Goal: Entertainment & Leisure: Consume media (video, audio)

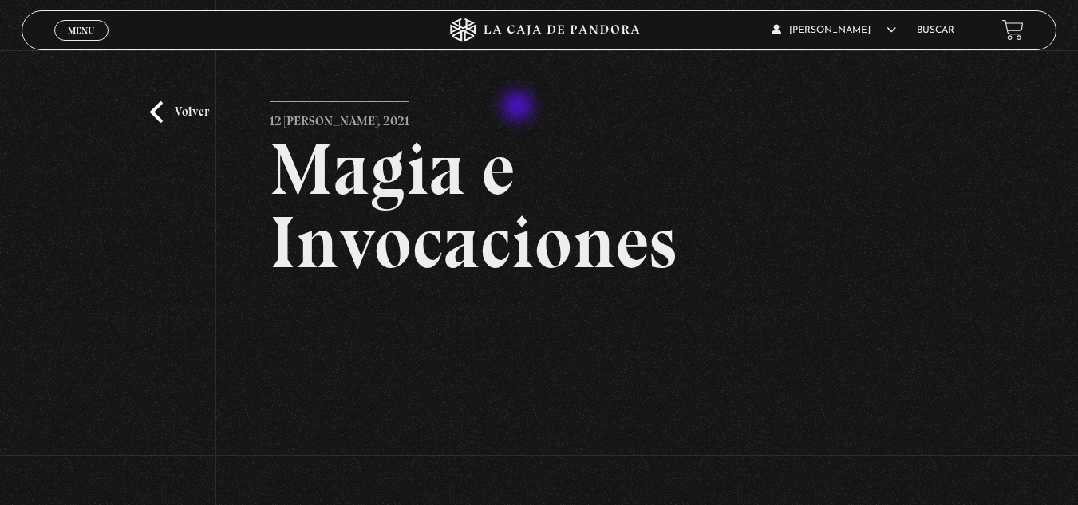
scroll to position [160, 0]
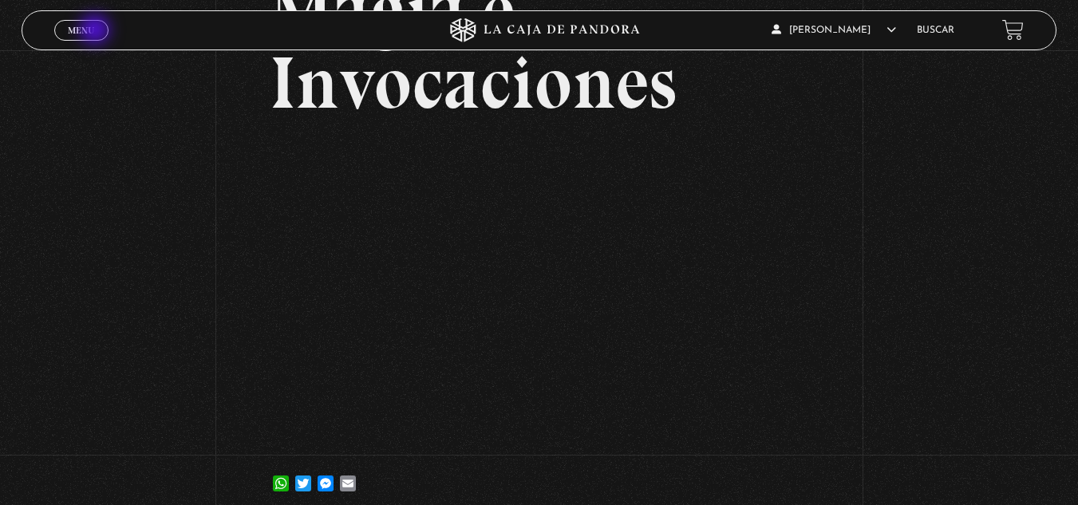
click at [97, 31] on link "Menu Cerrar" at bounding box center [81, 30] width 54 height 21
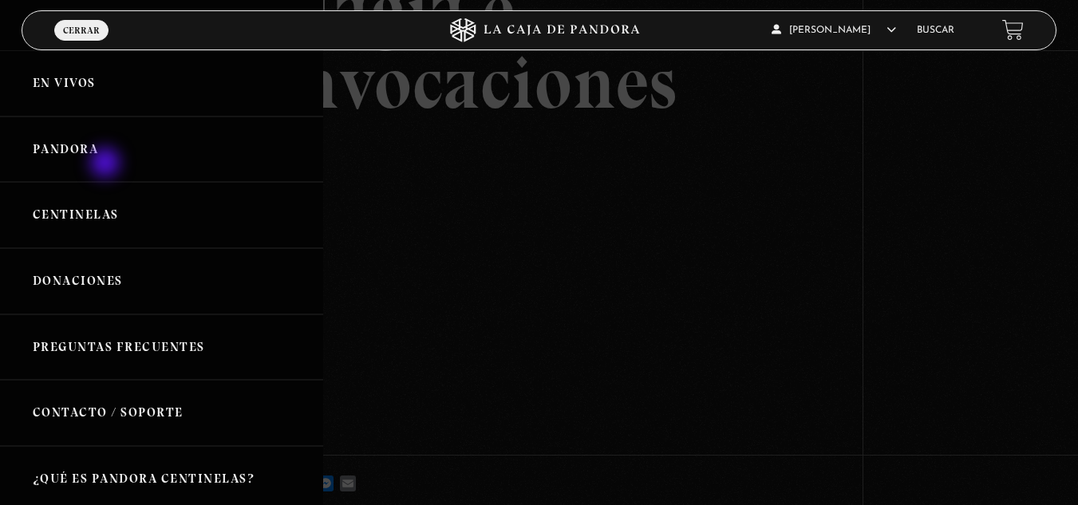
click at [107, 164] on link "Pandora" at bounding box center [161, 150] width 323 height 66
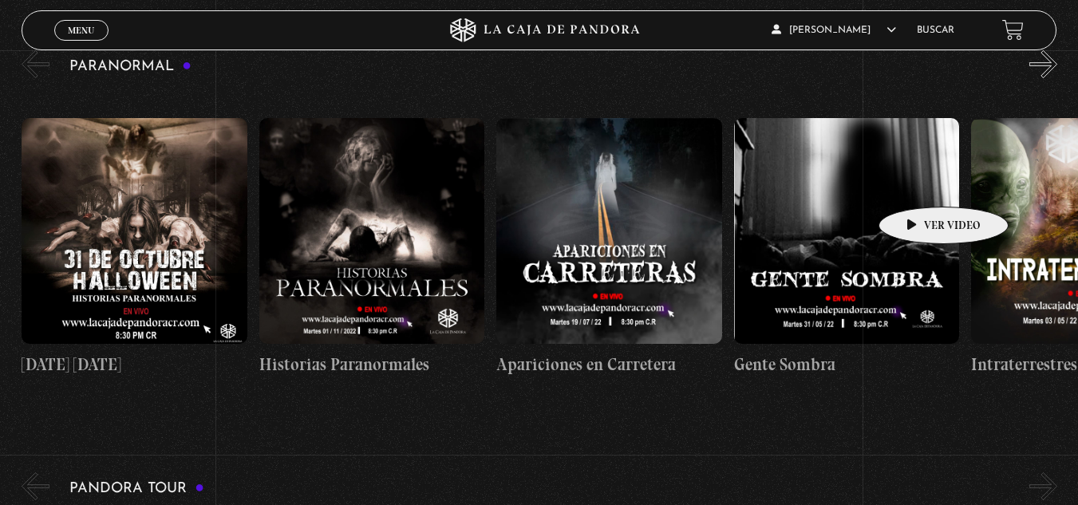
scroll to position [1517, 0]
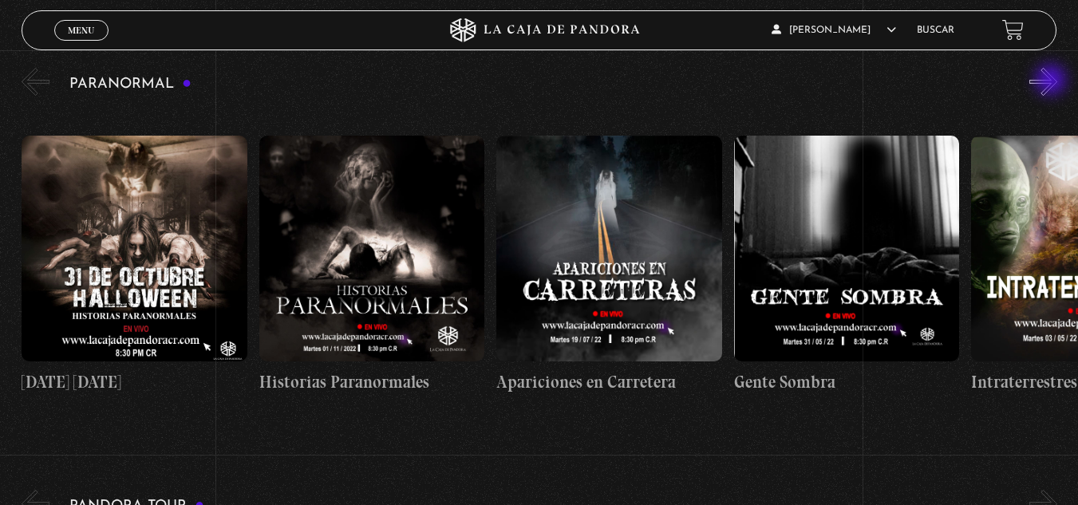
click at [1053, 81] on button "»" at bounding box center [1044, 82] width 28 height 28
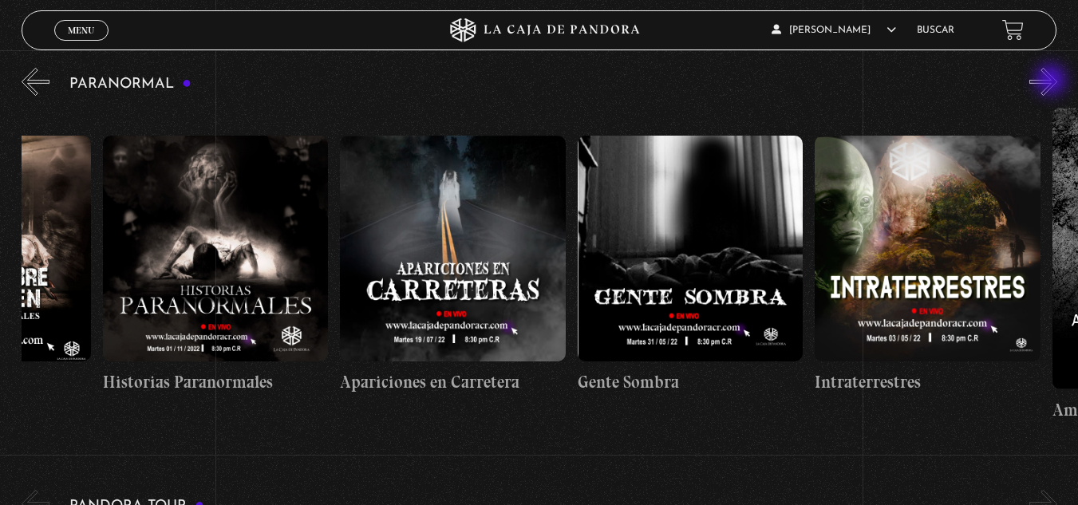
click at [1053, 81] on button "»" at bounding box center [1044, 82] width 28 height 28
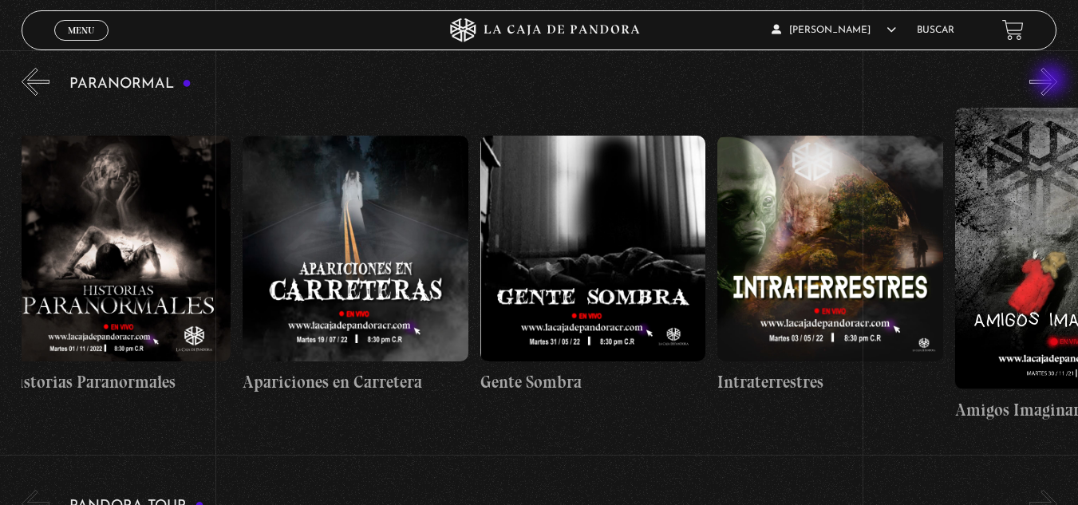
click at [1053, 81] on button "»" at bounding box center [1044, 82] width 28 height 28
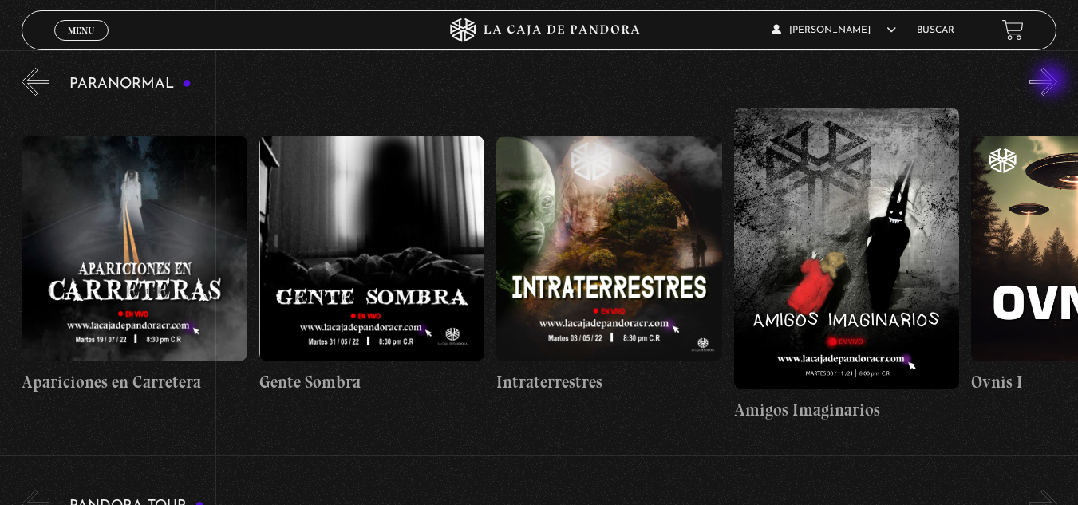
click at [1053, 81] on button "»" at bounding box center [1044, 82] width 28 height 28
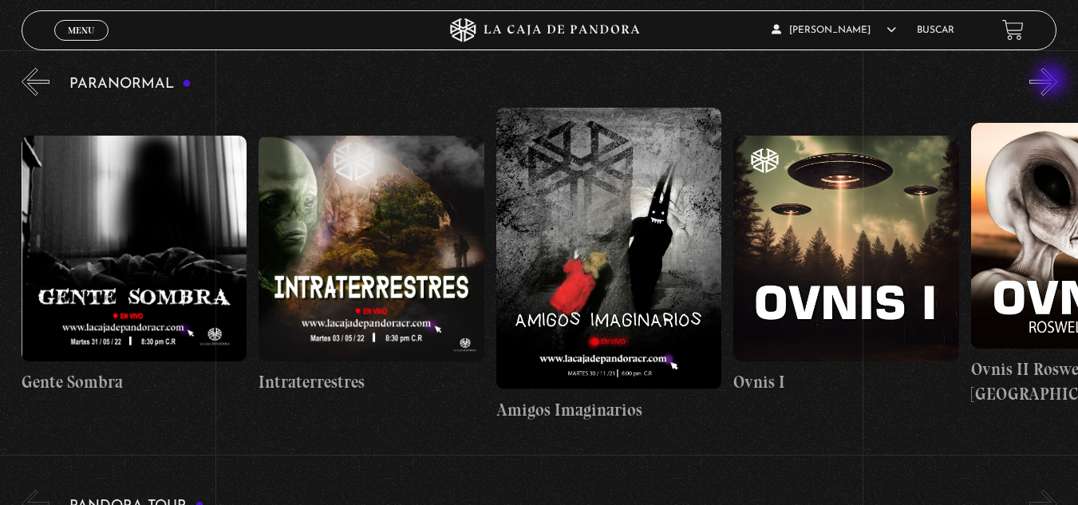
click at [1053, 81] on button "»" at bounding box center [1044, 82] width 28 height 28
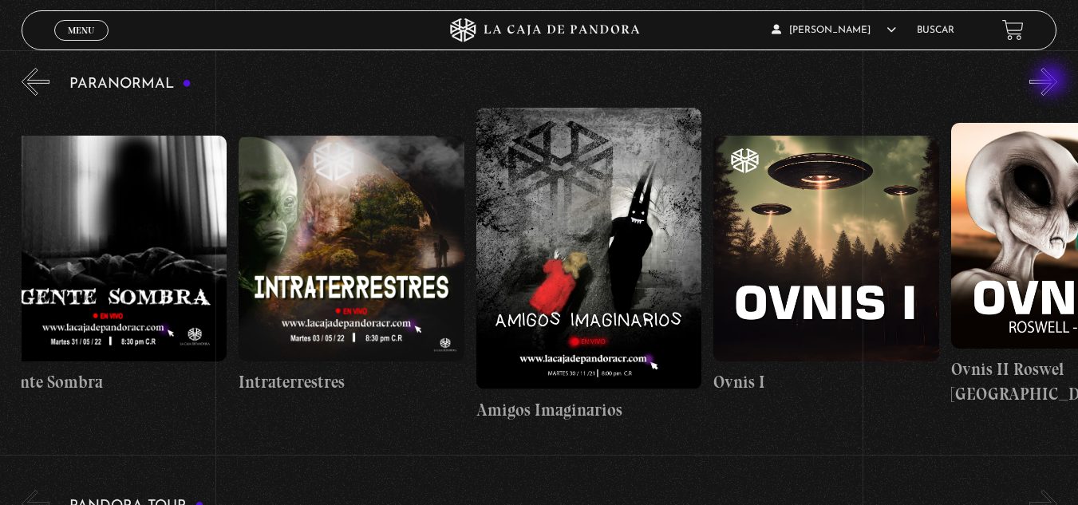
click at [1053, 81] on button "»" at bounding box center [1044, 82] width 28 height 28
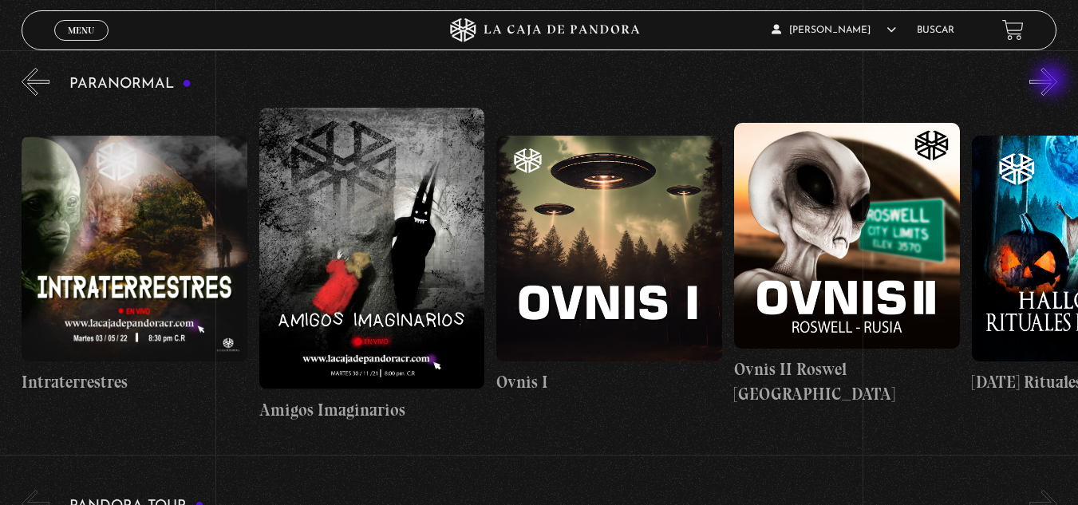
click at [1053, 81] on button "»" at bounding box center [1044, 82] width 28 height 28
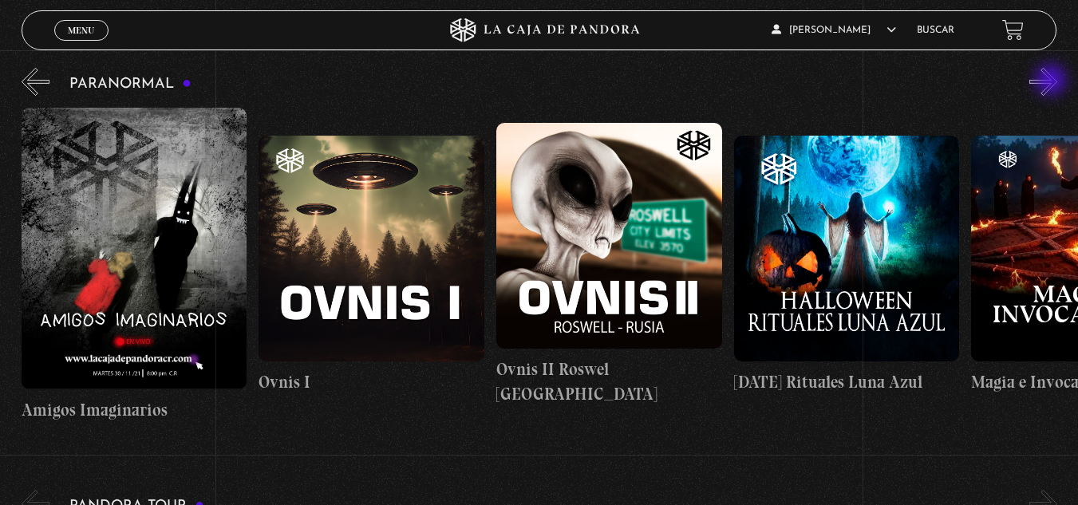
click at [1053, 81] on button "»" at bounding box center [1044, 82] width 28 height 28
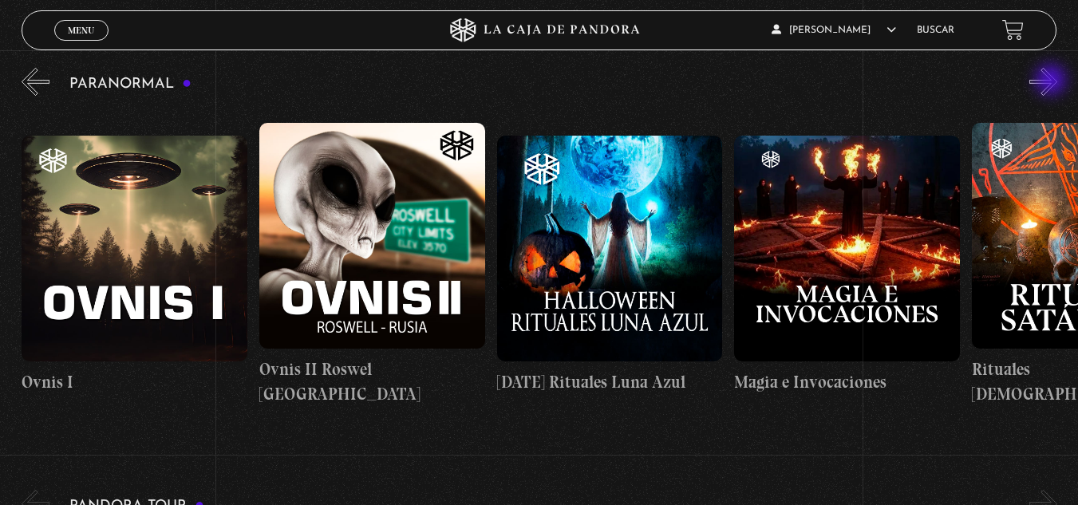
click at [1053, 81] on button "»" at bounding box center [1044, 82] width 28 height 28
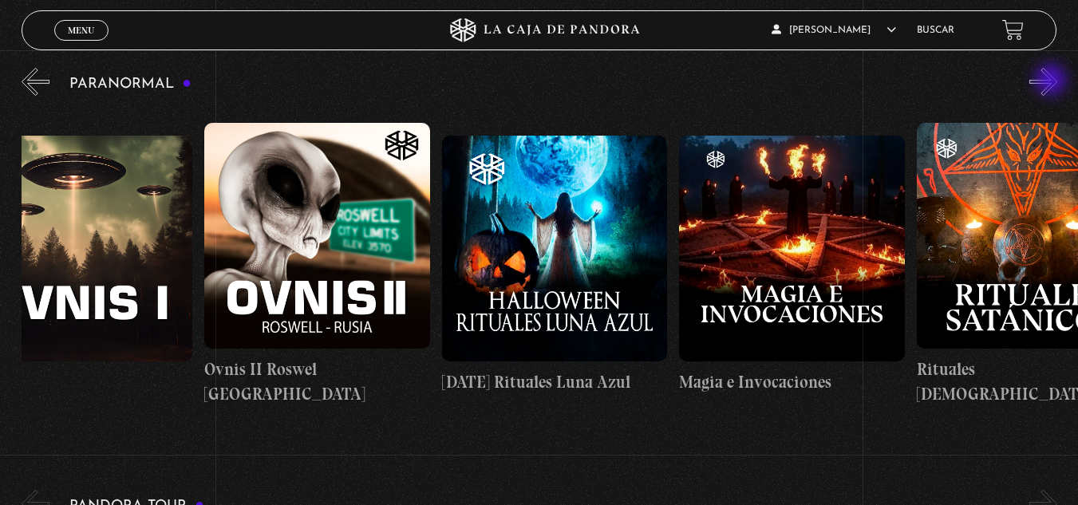
click at [1053, 81] on button "»" at bounding box center [1044, 82] width 28 height 28
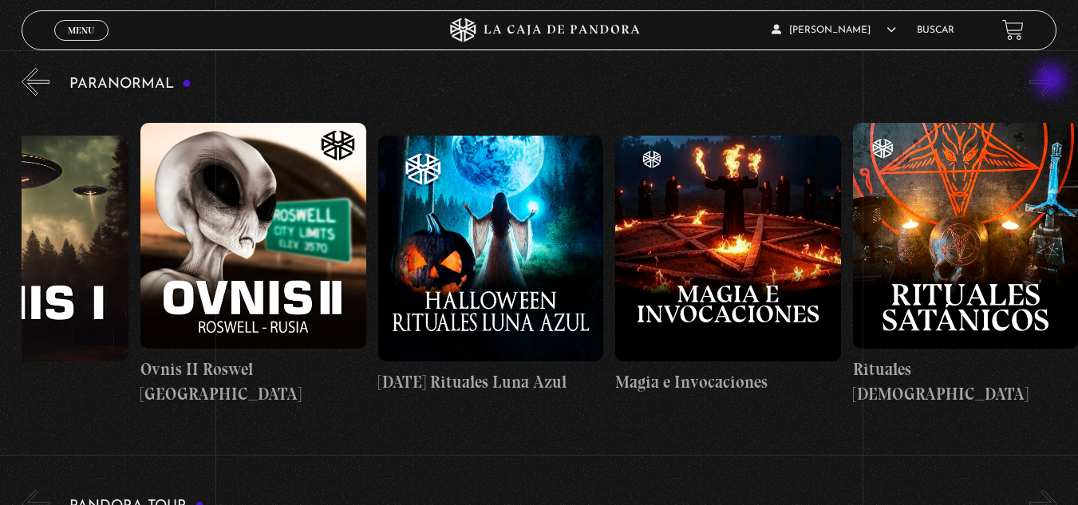
click at [1053, 81] on button "»" at bounding box center [1044, 82] width 28 height 28
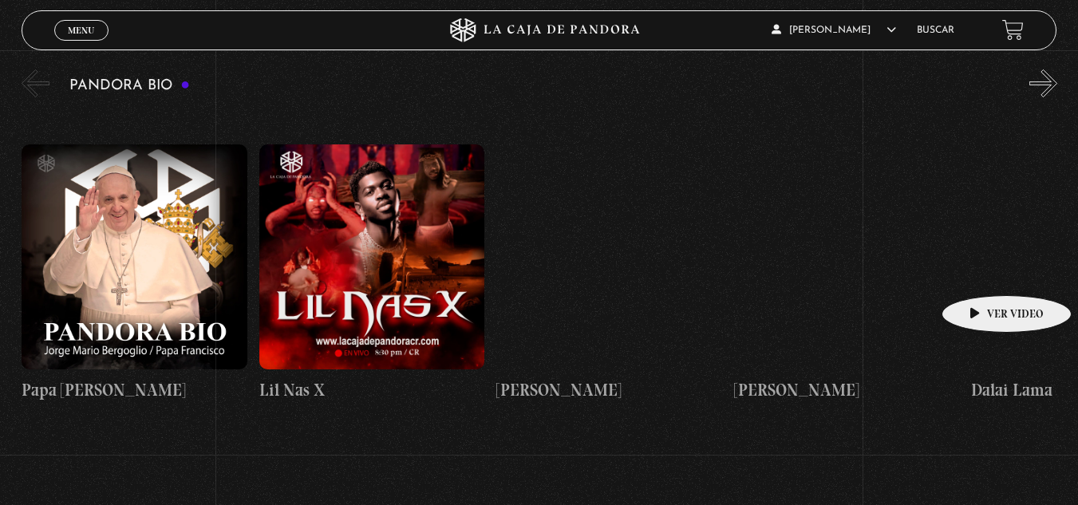
scroll to position [2395, 0]
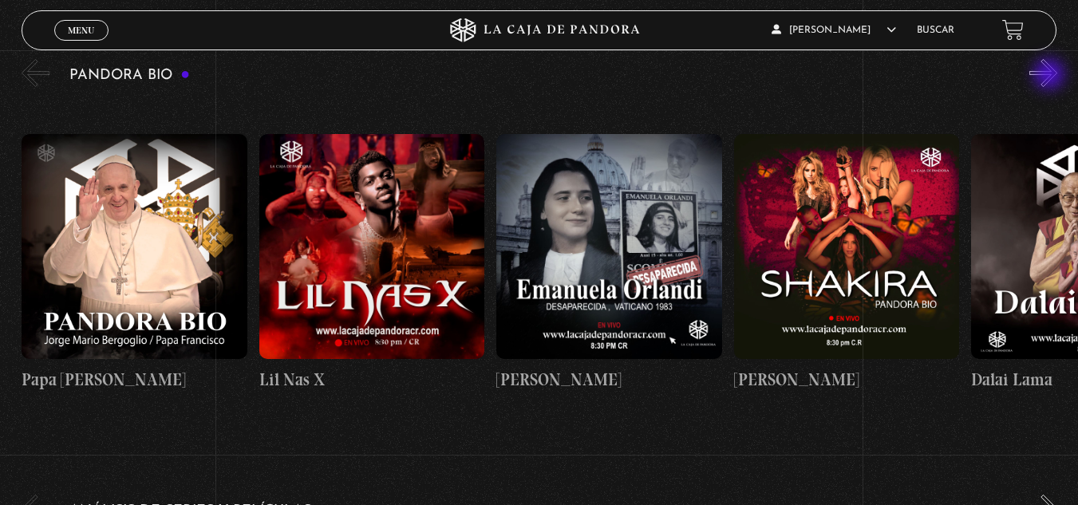
click at [1052, 76] on button "»" at bounding box center [1044, 73] width 28 height 28
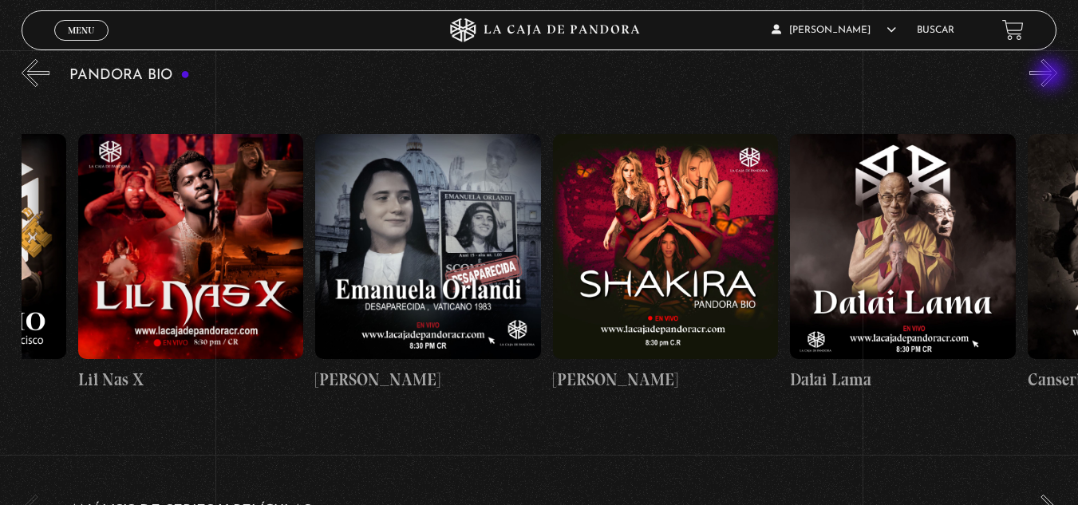
click at [1052, 76] on button "»" at bounding box center [1044, 73] width 28 height 28
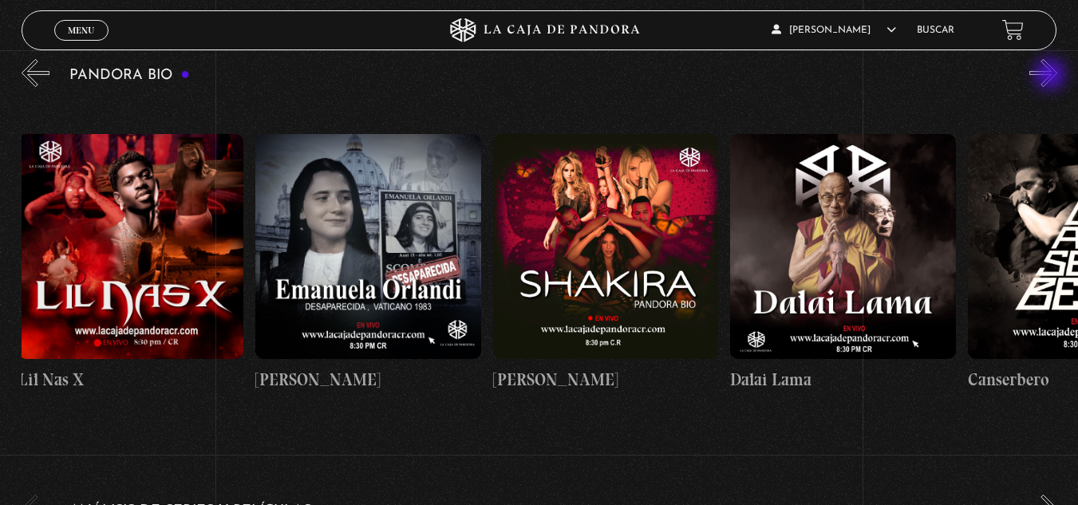
click at [1052, 76] on button "»" at bounding box center [1044, 73] width 28 height 28
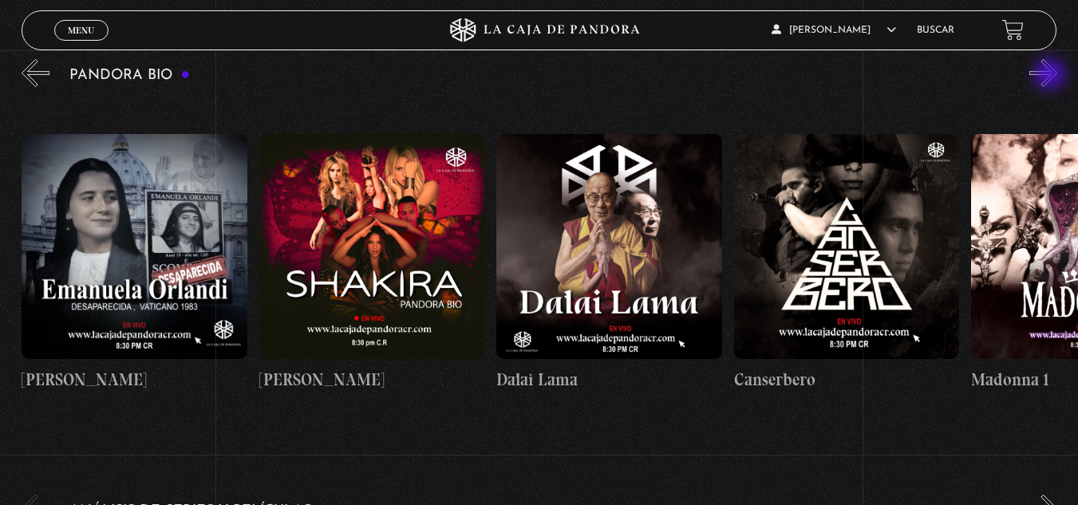
click at [1052, 76] on button "»" at bounding box center [1044, 73] width 28 height 28
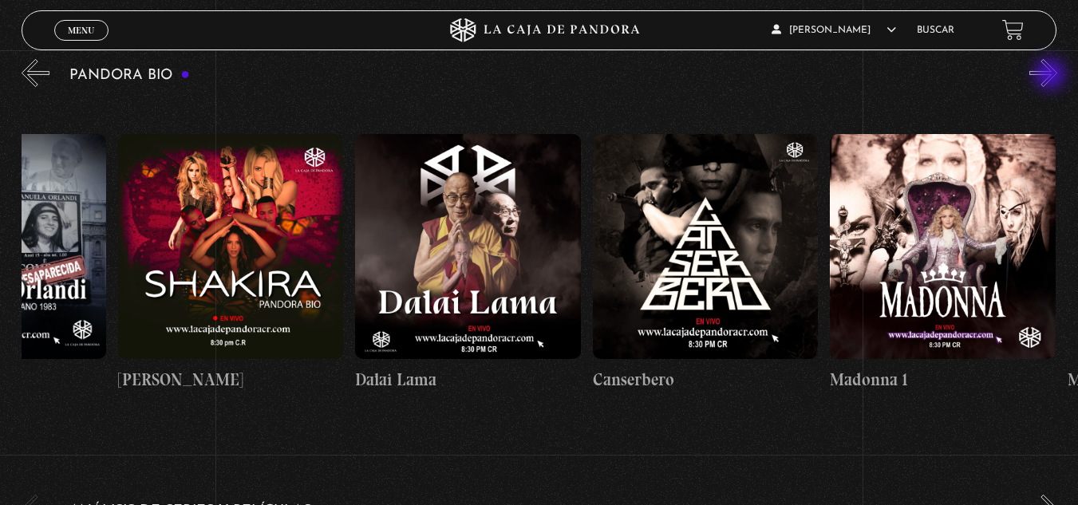
click at [1052, 76] on button "»" at bounding box center [1044, 73] width 28 height 28
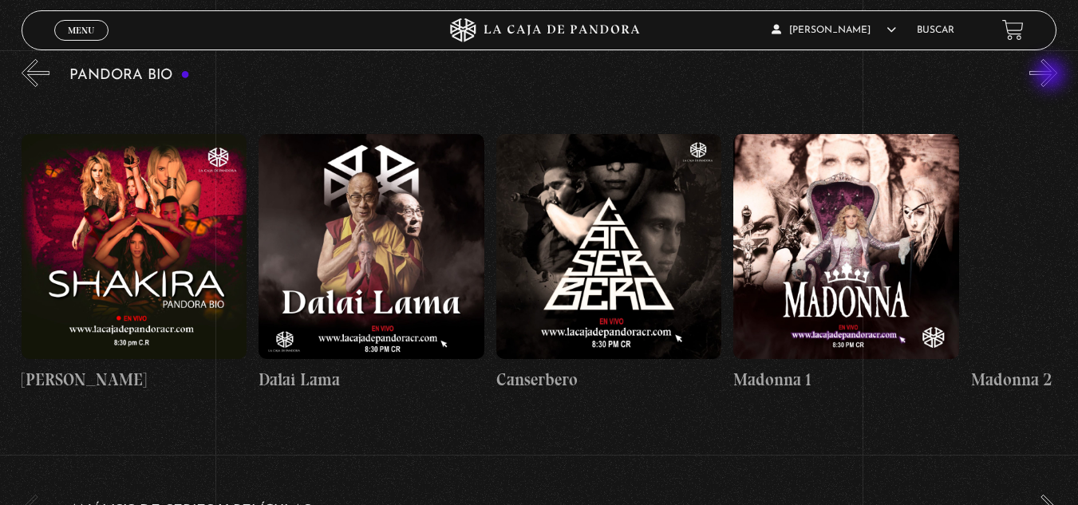
click at [1052, 76] on button "»" at bounding box center [1044, 73] width 28 height 28
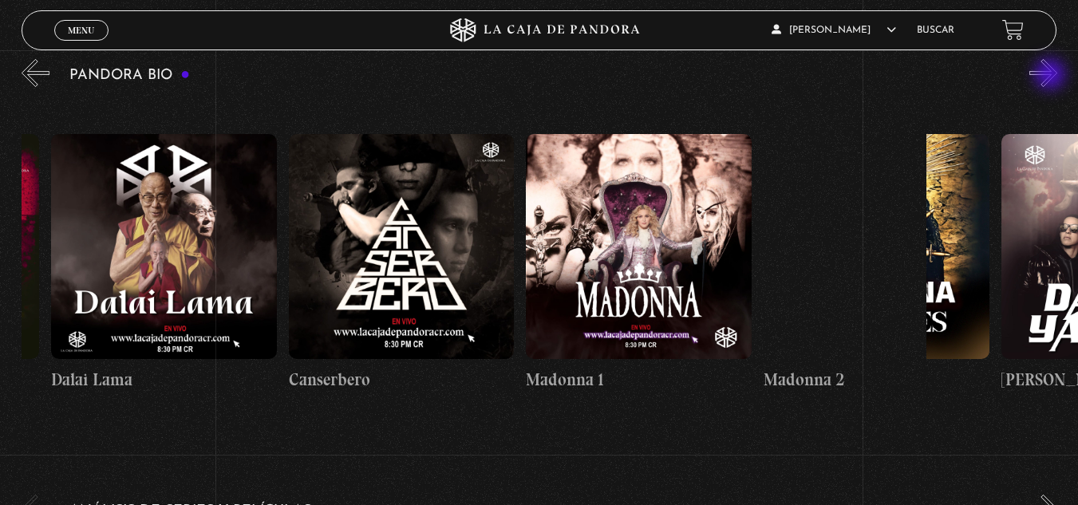
click at [1052, 76] on button "»" at bounding box center [1044, 73] width 28 height 28
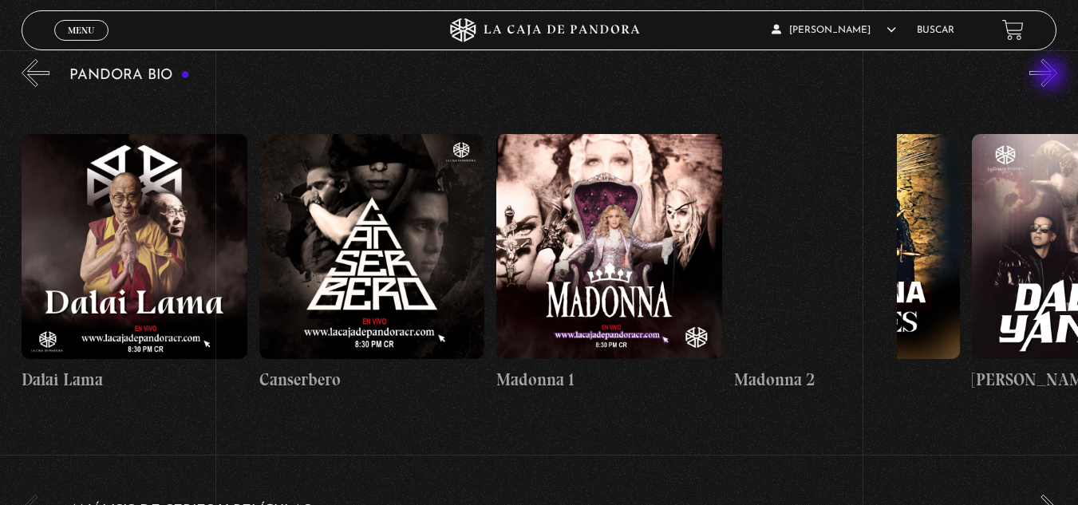
scroll to position [0, 950]
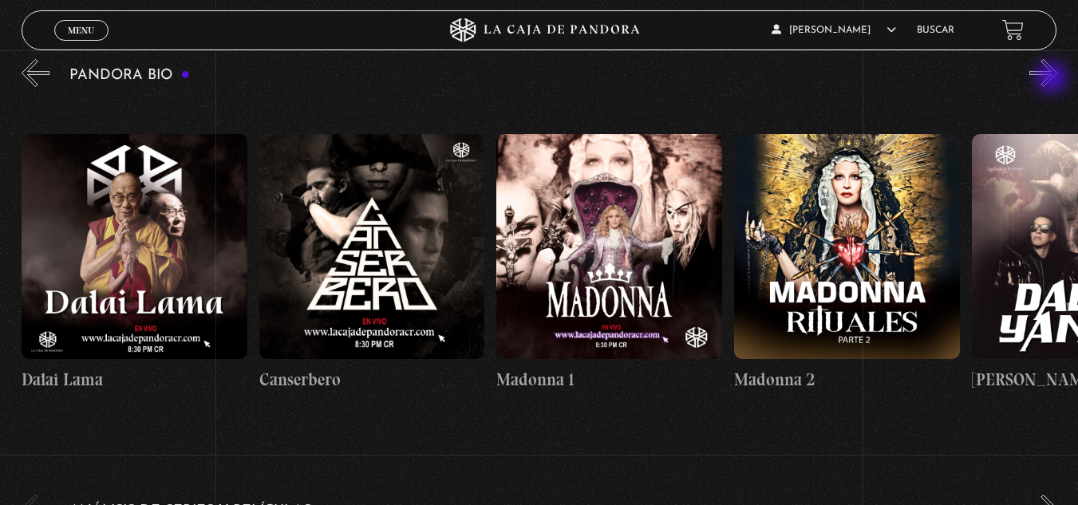
click at [1054, 79] on button "»" at bounding box center [1044, 73] width 28 height 28
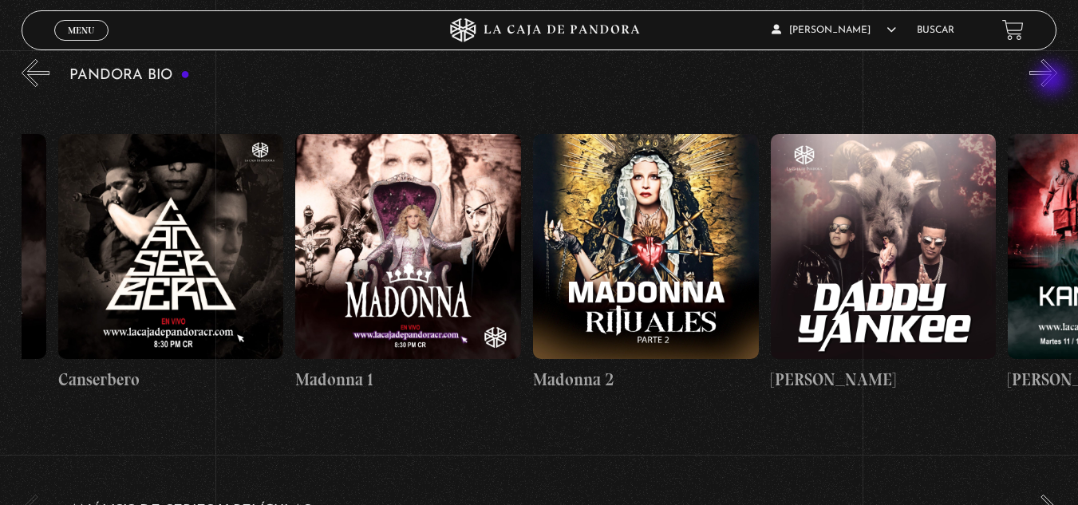
click at [1054, 81] on button "»" at bounding box center [1044, 73] width 28 height 28
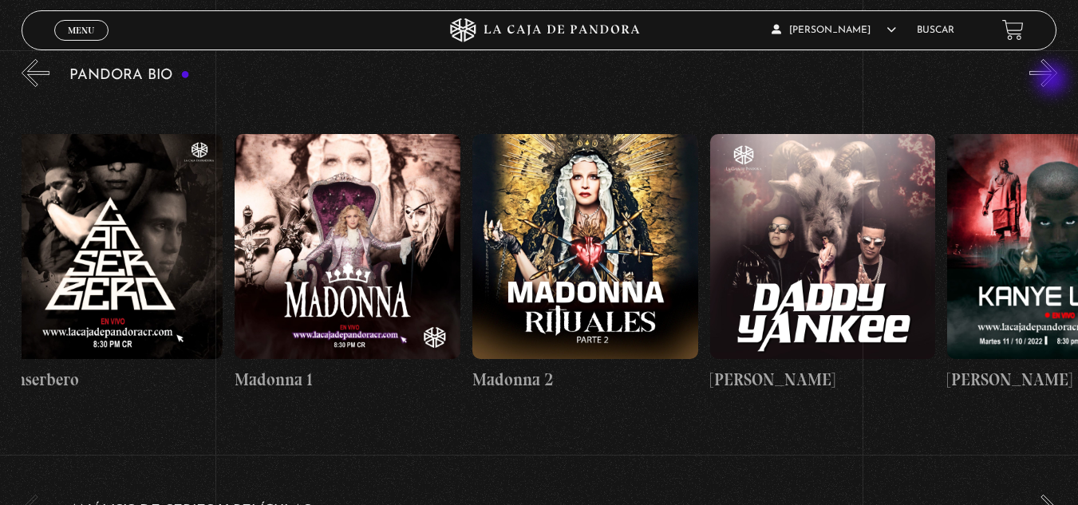
click at [1054, 81] on button "»" at bounding box center [1044, 73] width 28 height 28
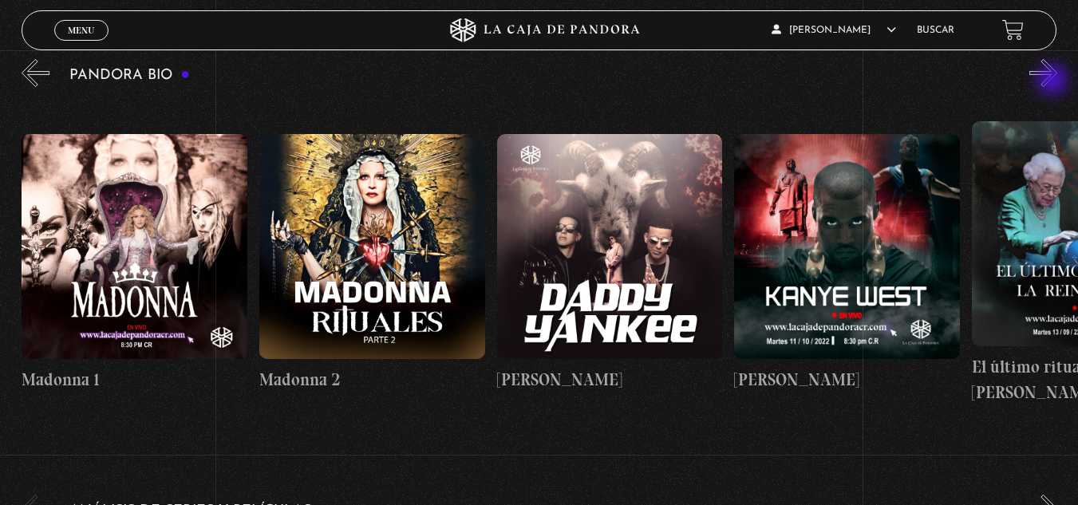
click at [1054, 81] on button "»" at bounding box center [1044, 73] width 28 height 28
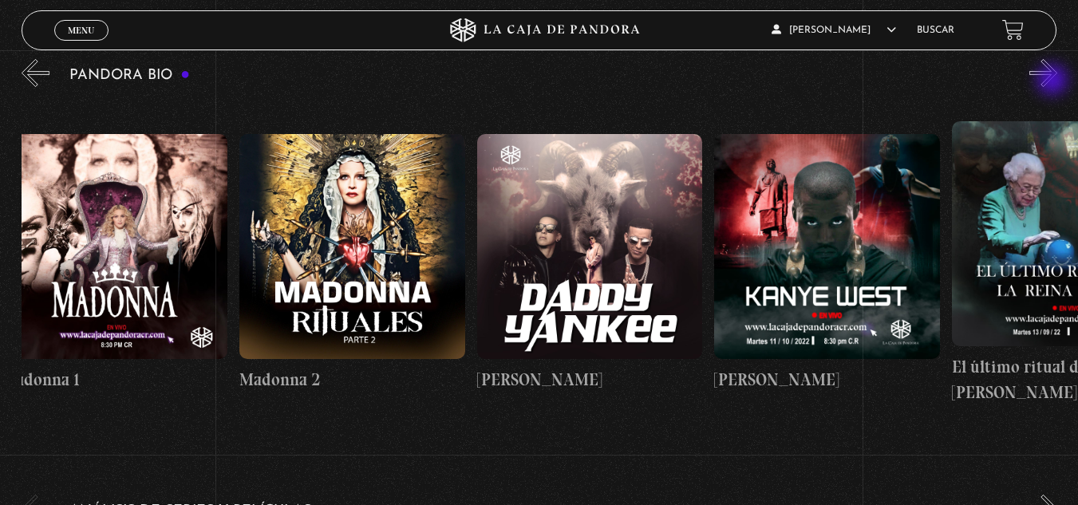
click at [1055, 81] on button "»" at bounding box center [1044, 73] width 28 height 28
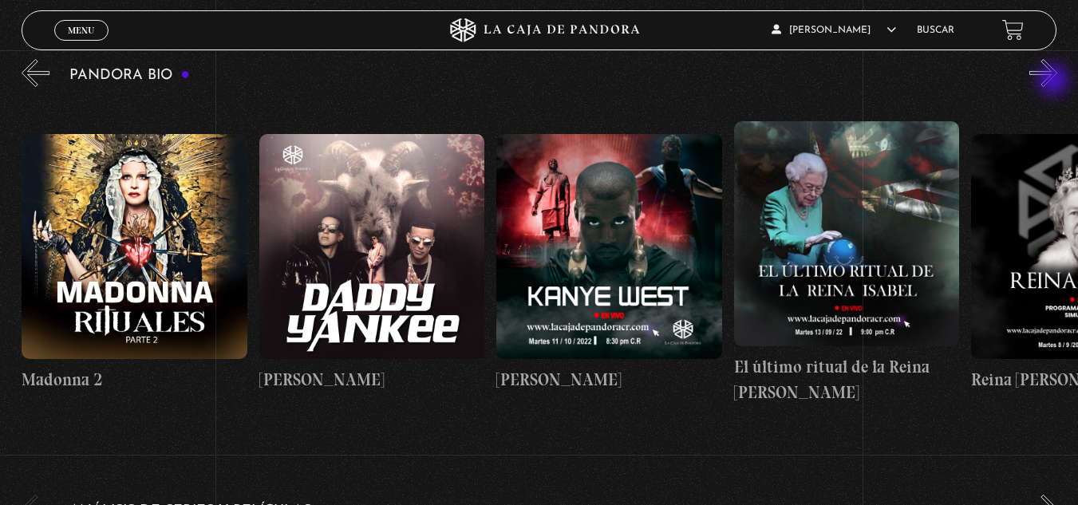
click at [1055, 81] on button "»" at bounding box center [1044, 73] width 28 height 28
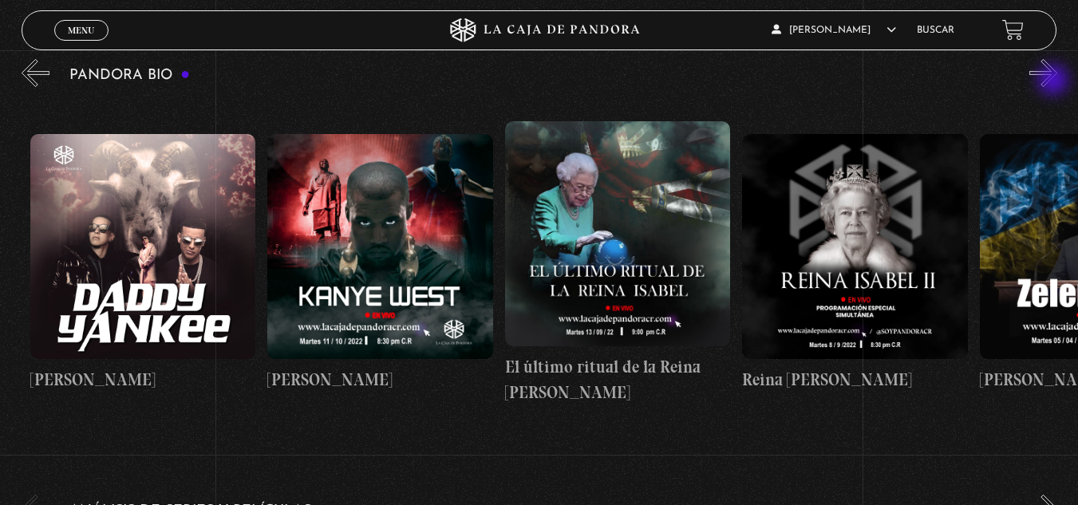
click at [1055, 81] on button "»" at bounding box center [1044, 73] width 28 height 28
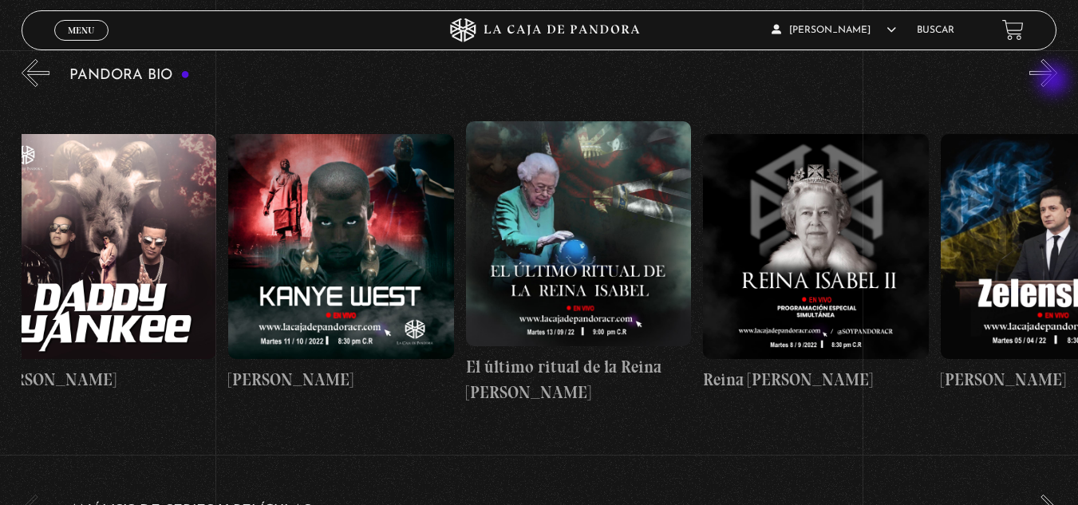
click at [1055, 81] on button "»" at bounding box center [1044, 73] width 28 height 28
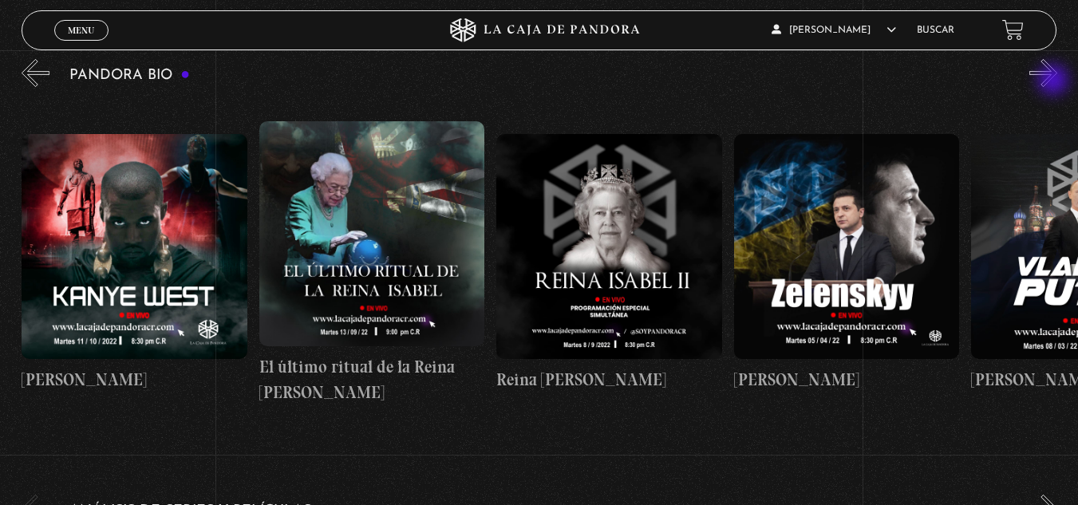
click at [1055, 81] on button "»" at bounding box center [1044, 73] width 28 height 28
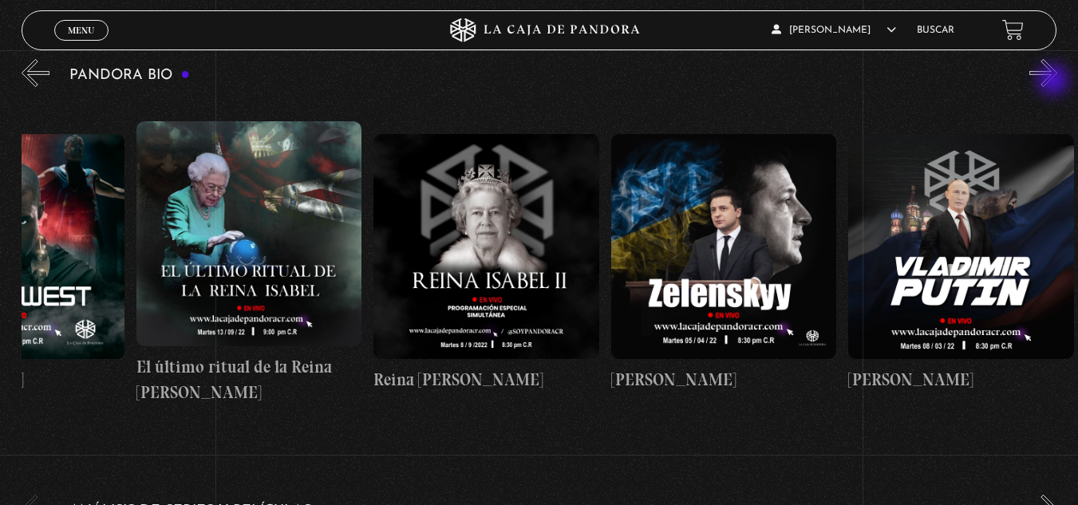
click at [1055, 81] on button "»" at bounding box center [1044, 73] width 28 height 28
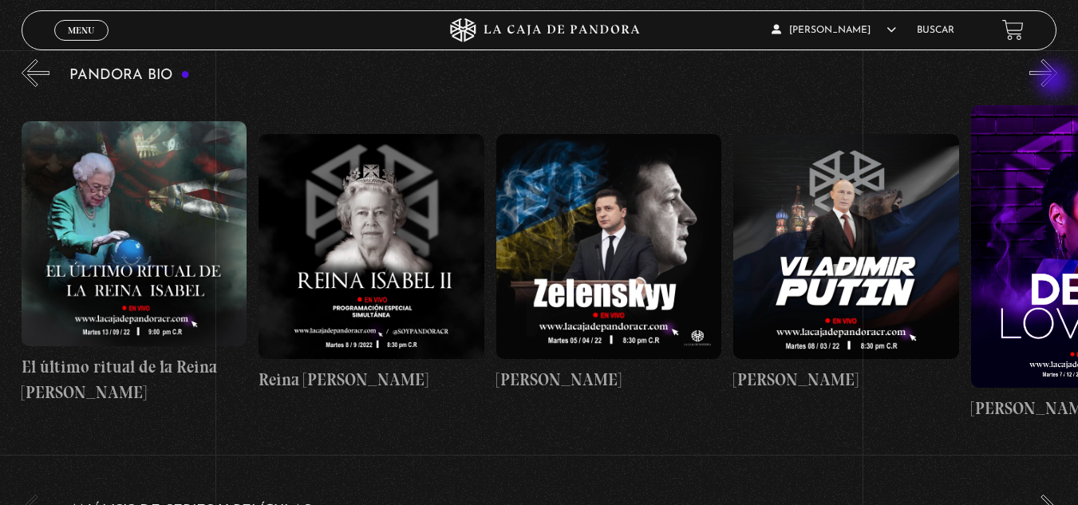
click at [1055, 81] on button "»" at bounding box center [1044, 73] width 28 height 28
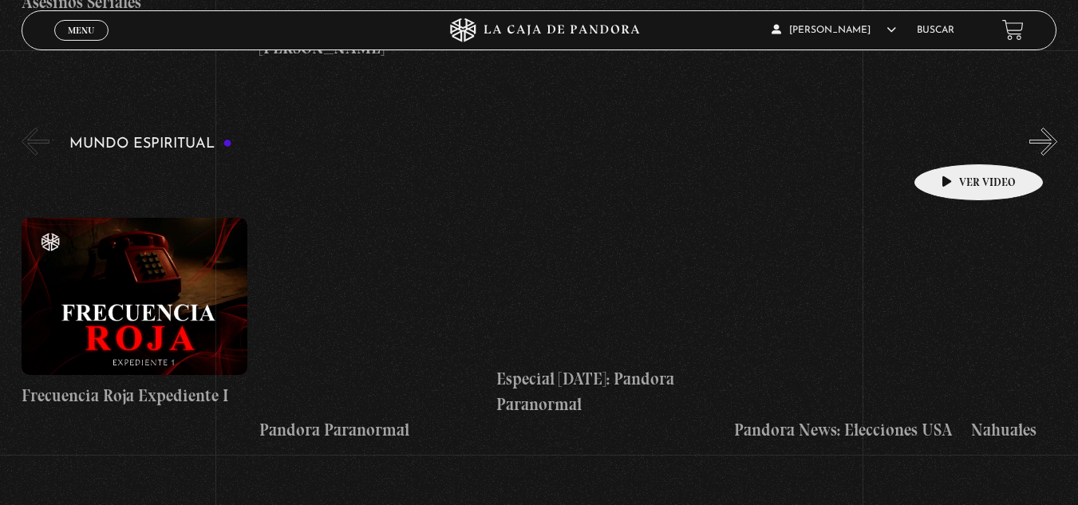
scroll to position [5268, 0]
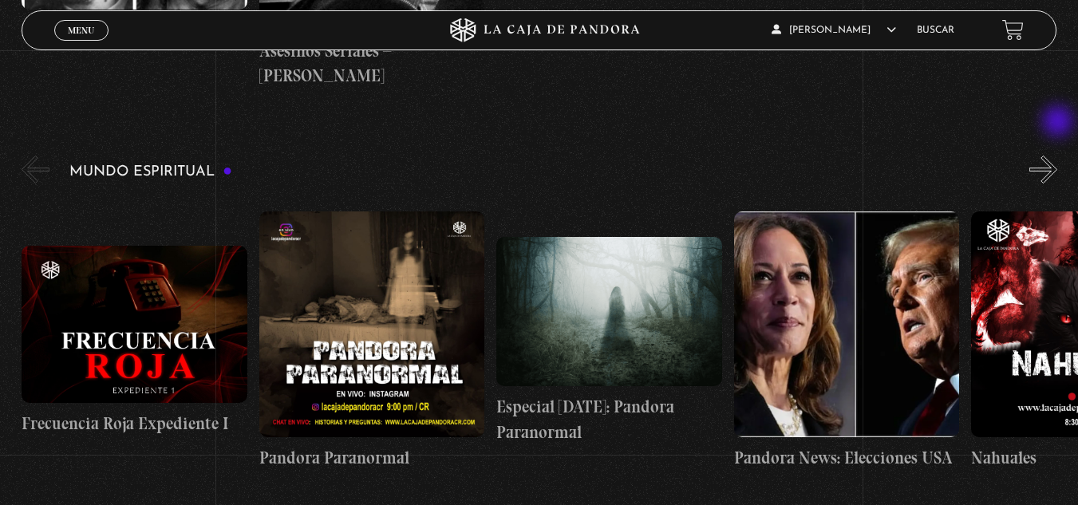
click at [1058, 156] on button "»" at bounding box center [1044, 170] width 28 height 28
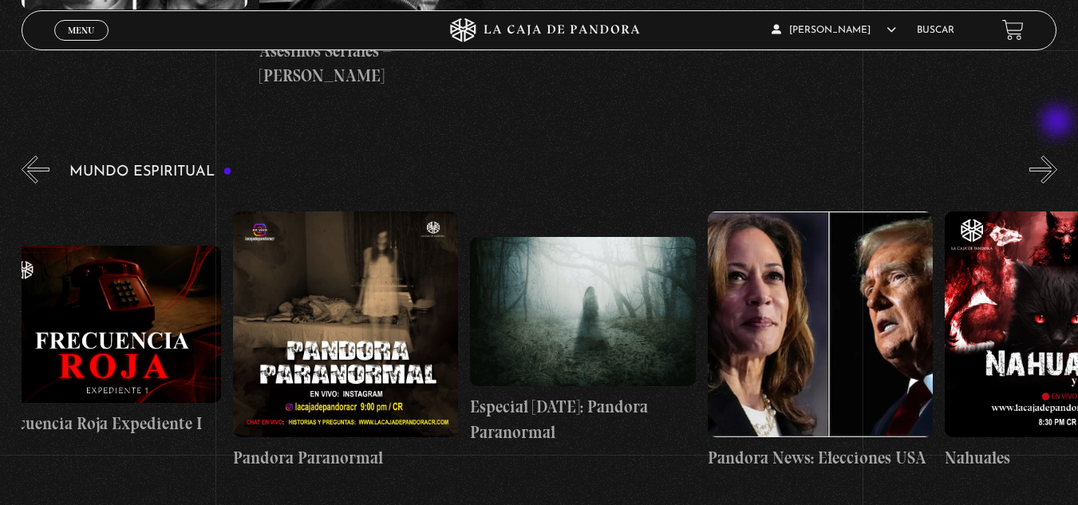
click at [1058, 156] on button "»" at bounding box center [1044, 170] width 28 height 28
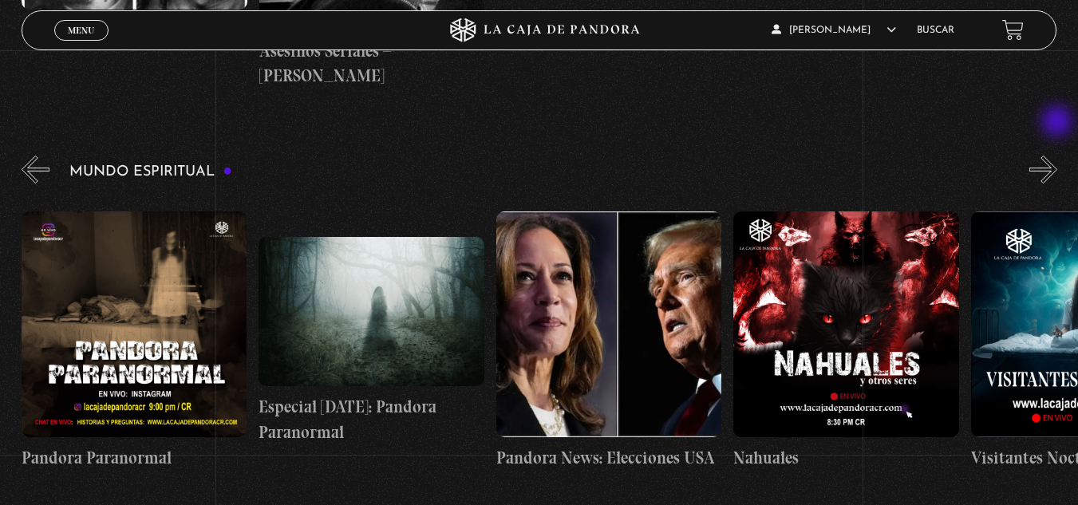
click at [1058, 156] on button "»" at bounding box center [1044, 170] width 28 height 28
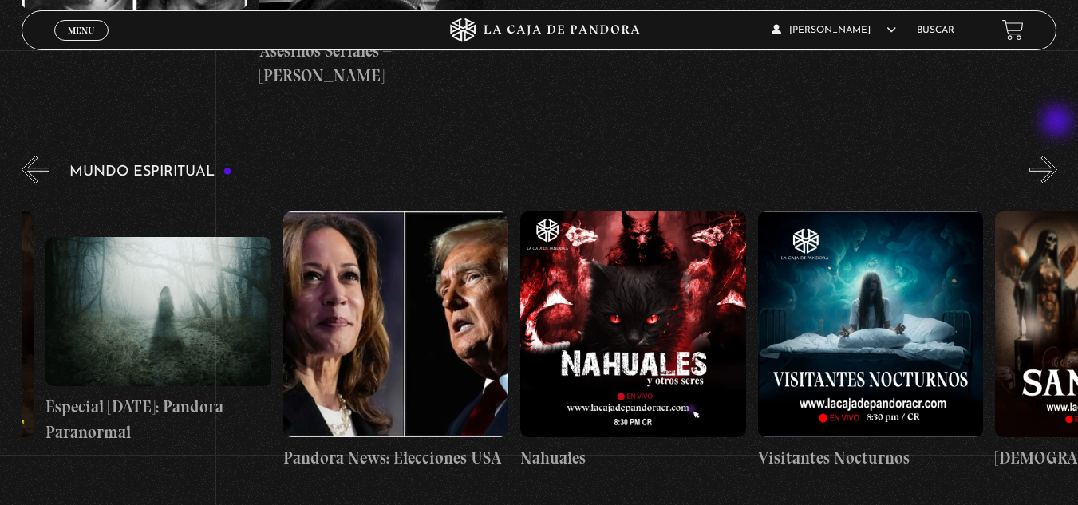
click at [1058, 156] on button "»" at bounding box center [1044, 170] width 28 height 28
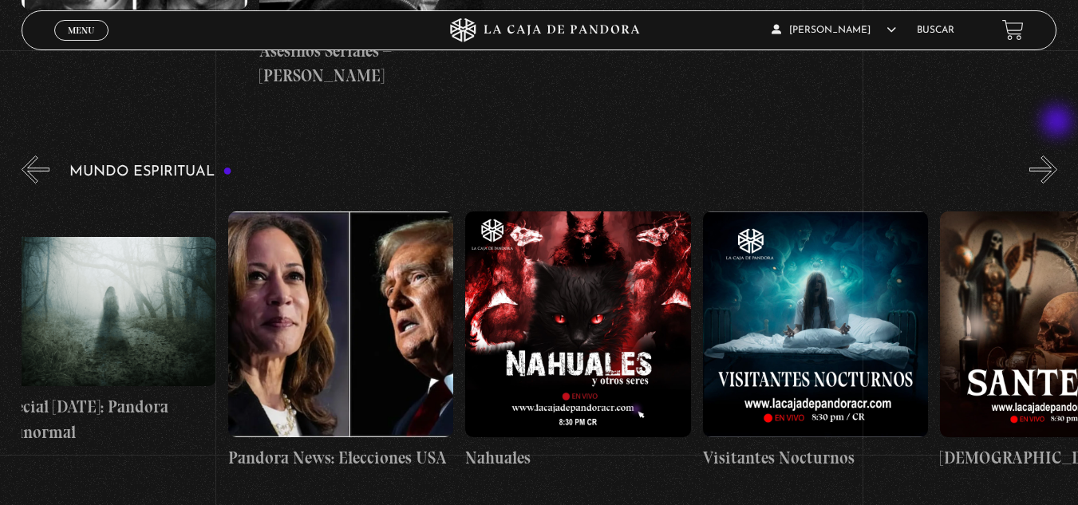
click at [1058, 156] on button "»" at bounding box center [1044, 170] width 28 height 28
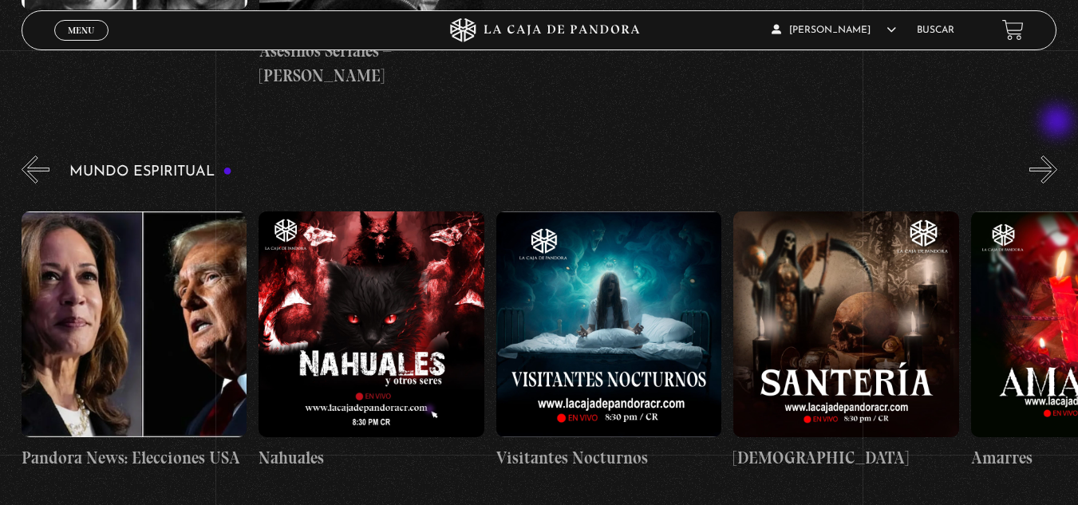
click at [1058, 156] on button "»" at bounding box center [1044, 170] width 28 height 28
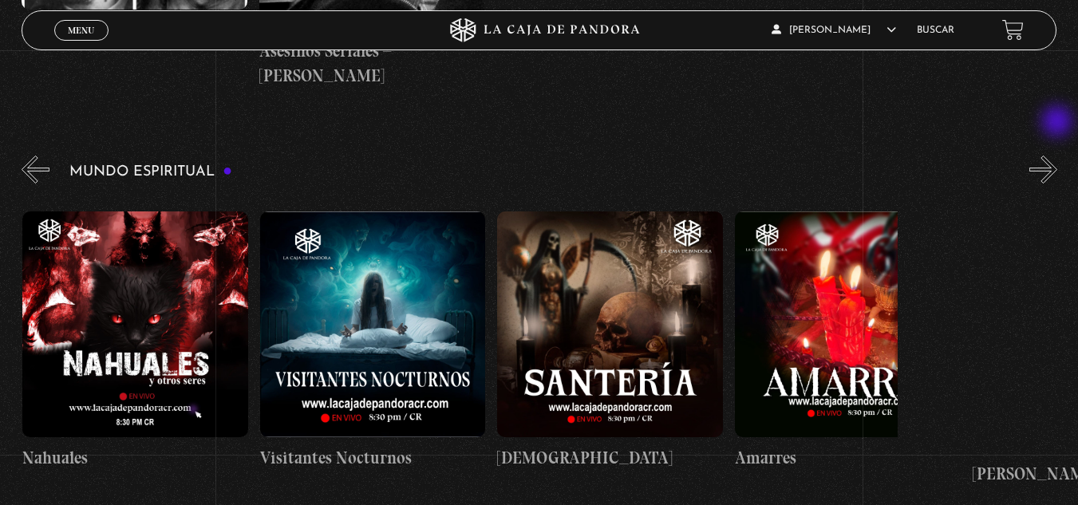
scroll to position [0, 950]
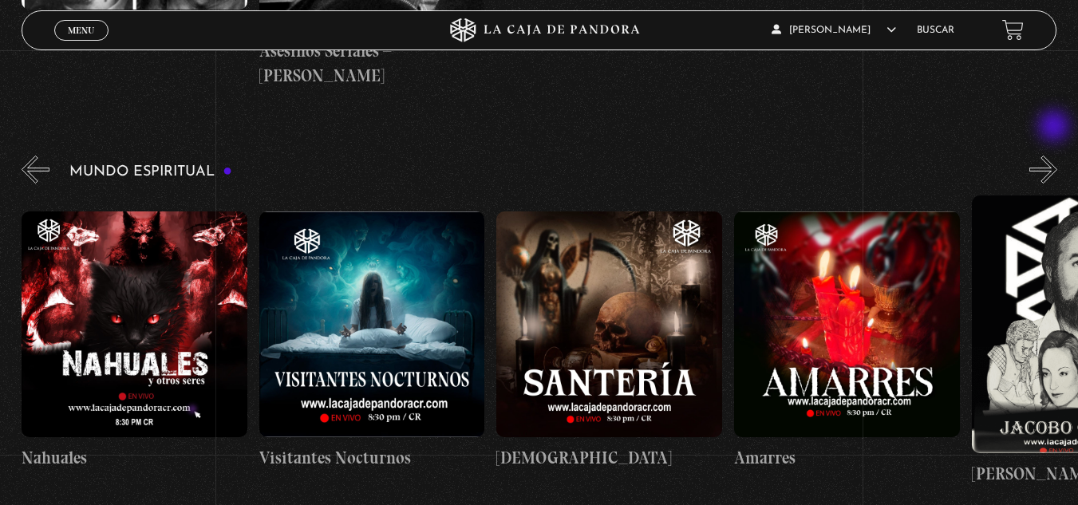
click at [1056, 156] on button "»" at bounding box center [1044, 170] width 28 height 28
click at [1055, 156] on button "»" at bounding box center [1044, 170] width 28 height 28
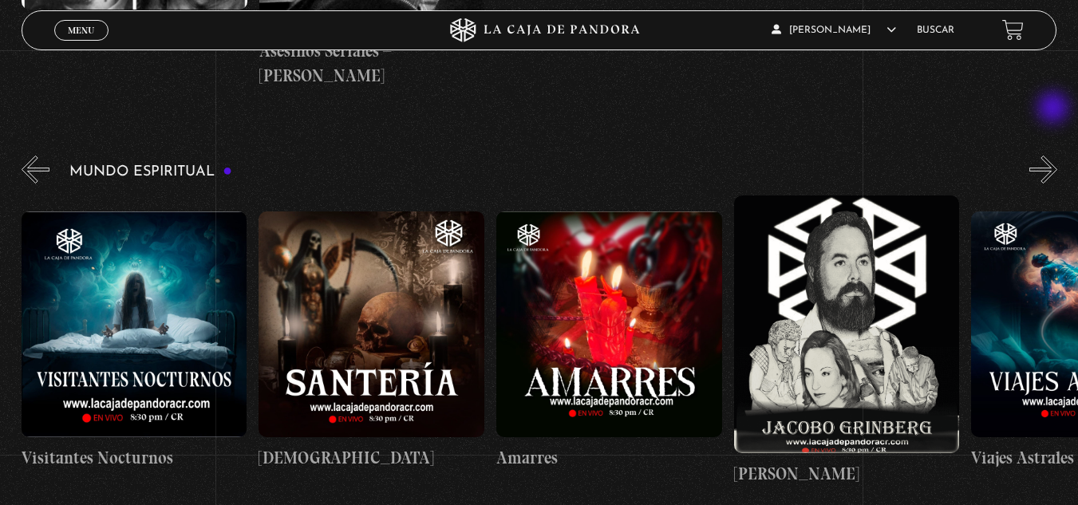
click at [1055, 156] on button "»" at bounding box center [1044, 170] width 28 height 28
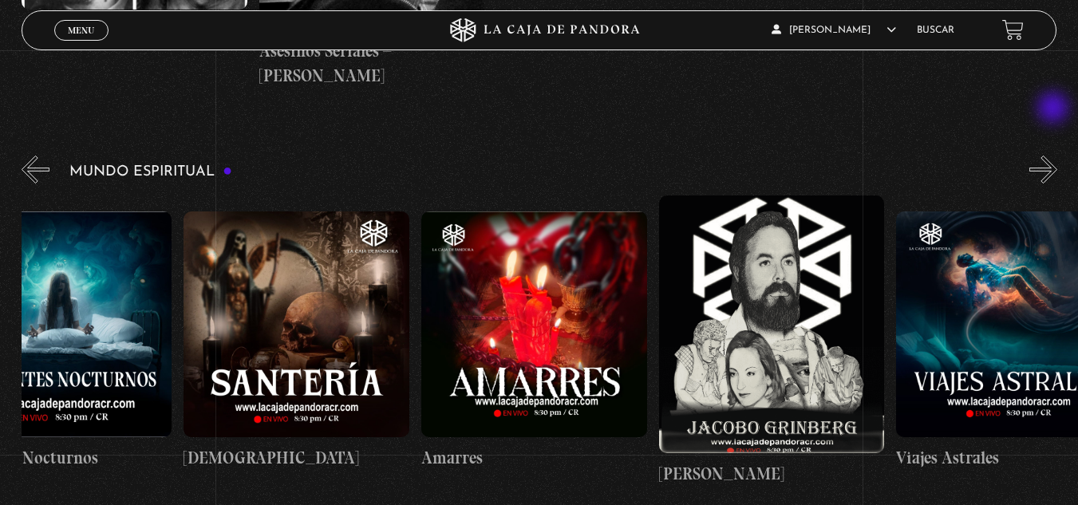
click at [1055, 156] on button "»" at bounding box center [1044, 170] width 28 height 28
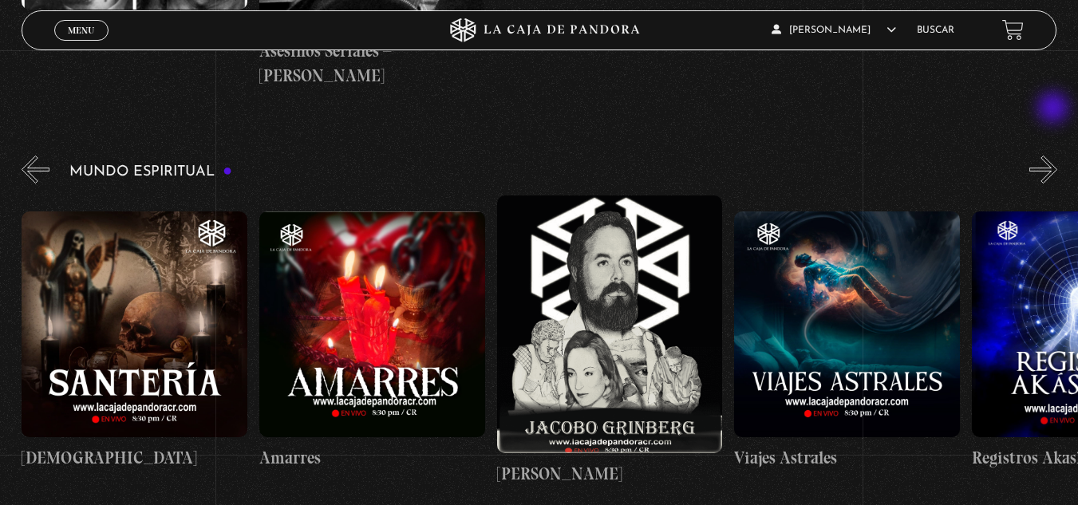
click at [1055, 156] on button "»" at bounding box center [1044, 170] width 28 height 28
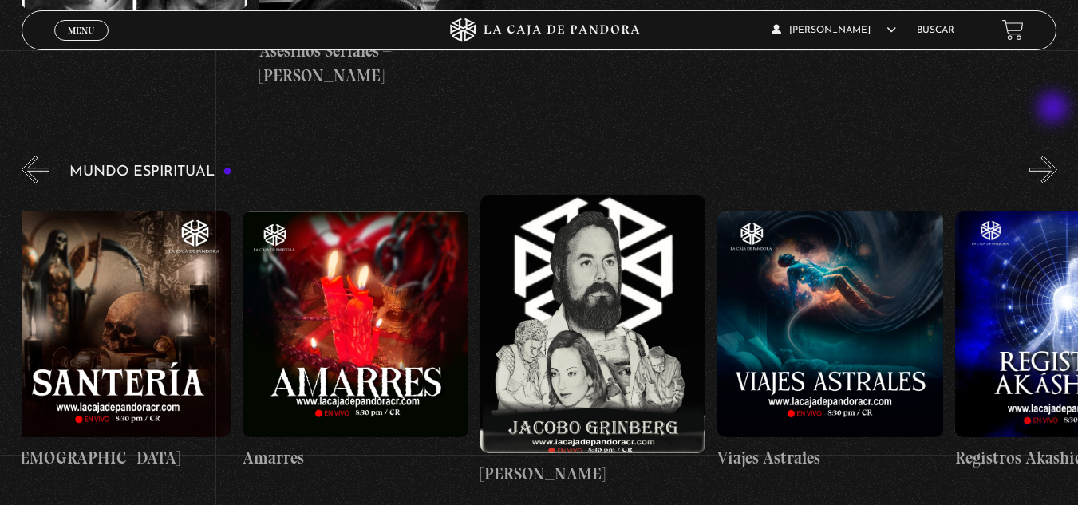
click at [1055, 156] on button "»" at bounding box center [1044, 170] width 28 height 28
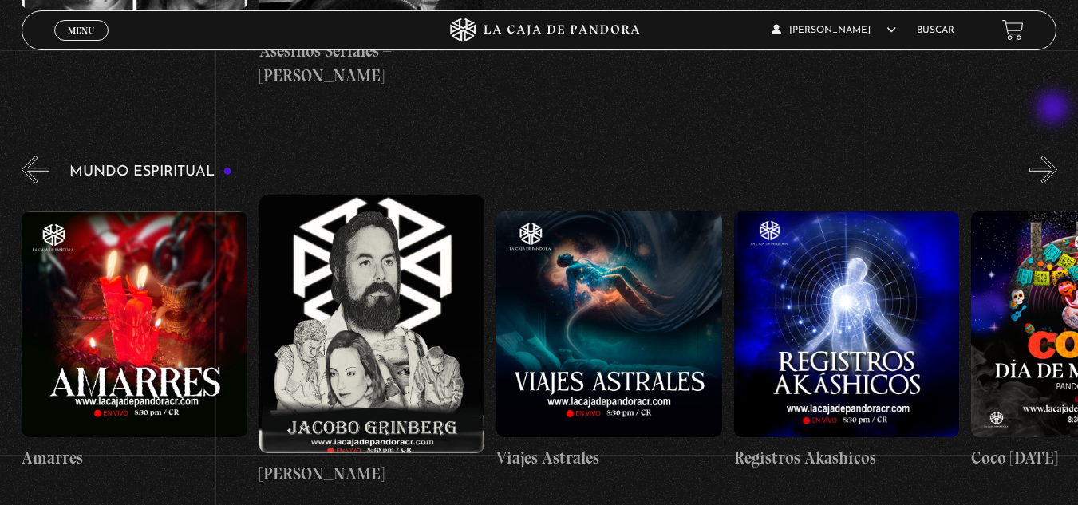
click at [1055, 156] on button "»" at bounding box center [1044, 170] width 28 height 28
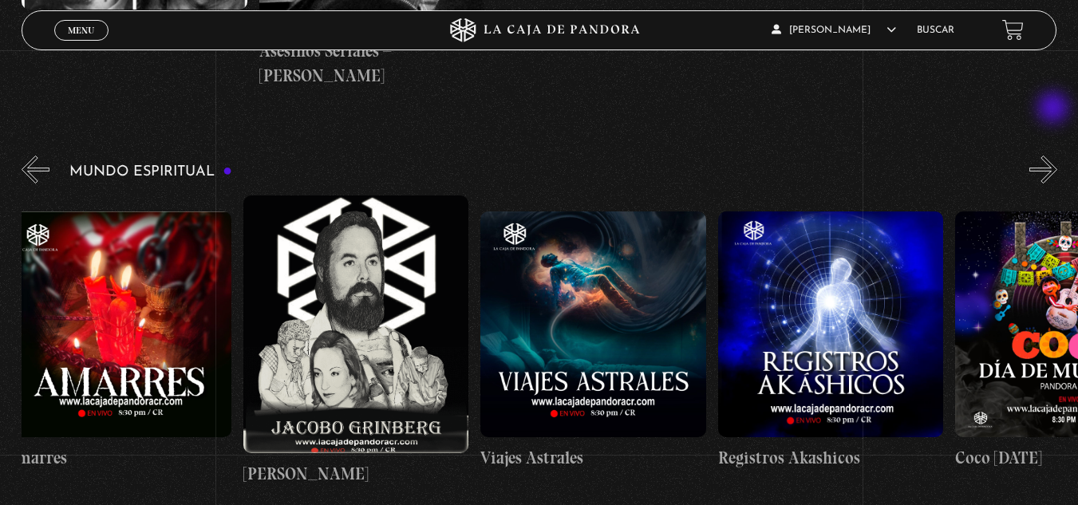
click at [1055, 156] on button "»" at bounding box center [1044, 170] width 28 height 28
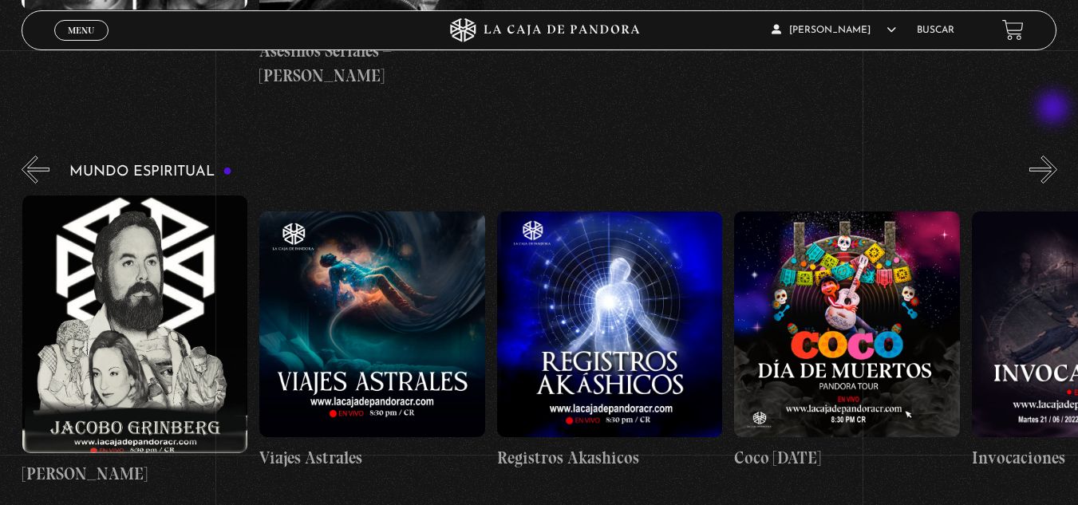
click at [1055, 156] on button "»" at bounding box center [1044, 170] width 28 height 28
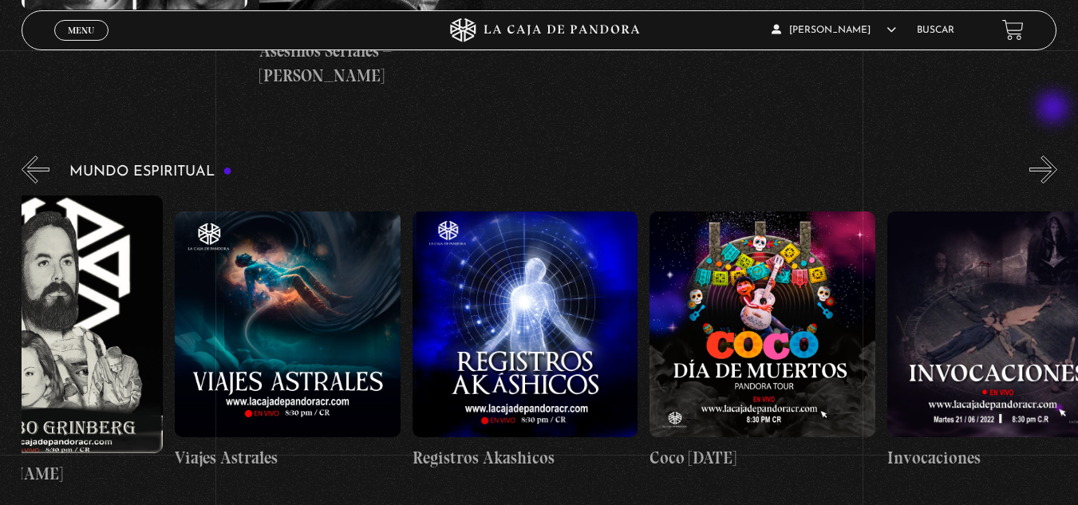
click at [1055, 156] on button "»" at bounding box center [1044, 170] width 28 height 28
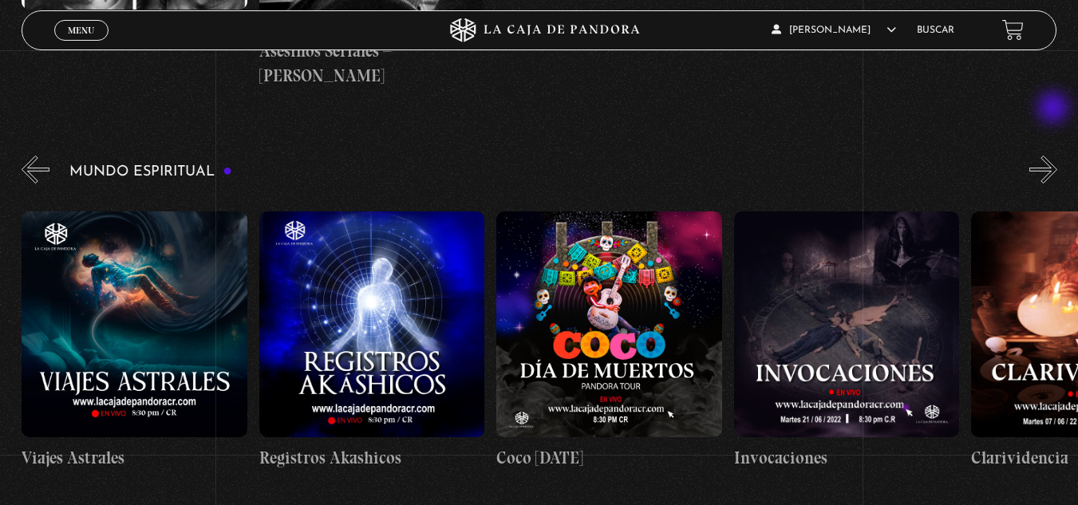
click at [1055, 156] on button "»" at bounding box center [1044, 170] width 28 height 28
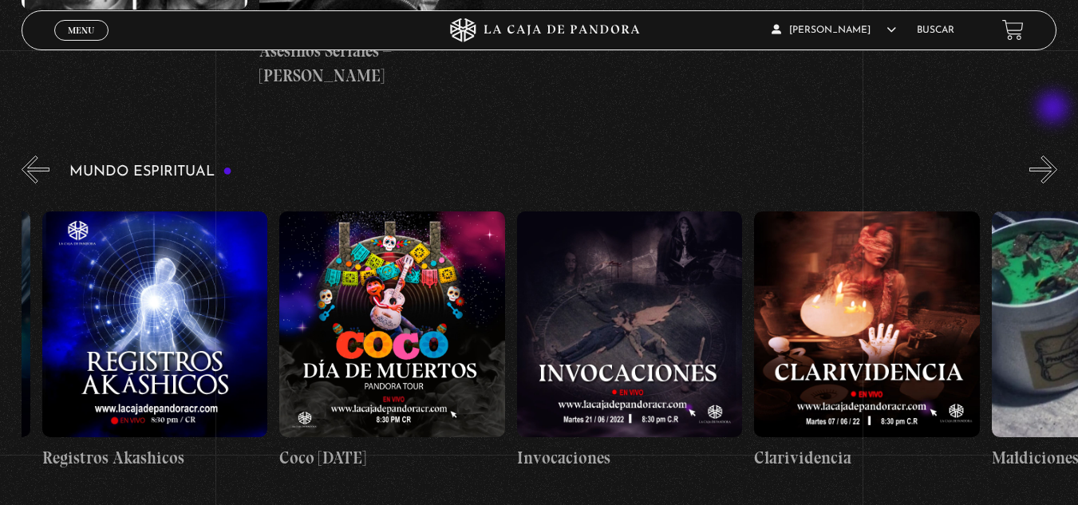
click at [1055, 156] on button "»" at bounding box center [1044, 170] width 28 height 28
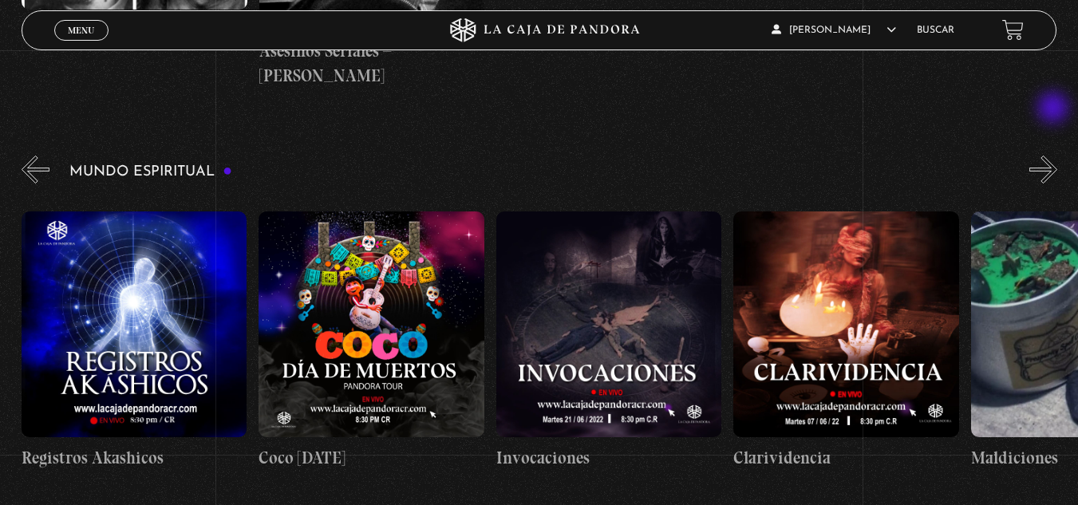
click at [1055, 156] on button "»" at bounding box center [1044, 170] width 28 height 28
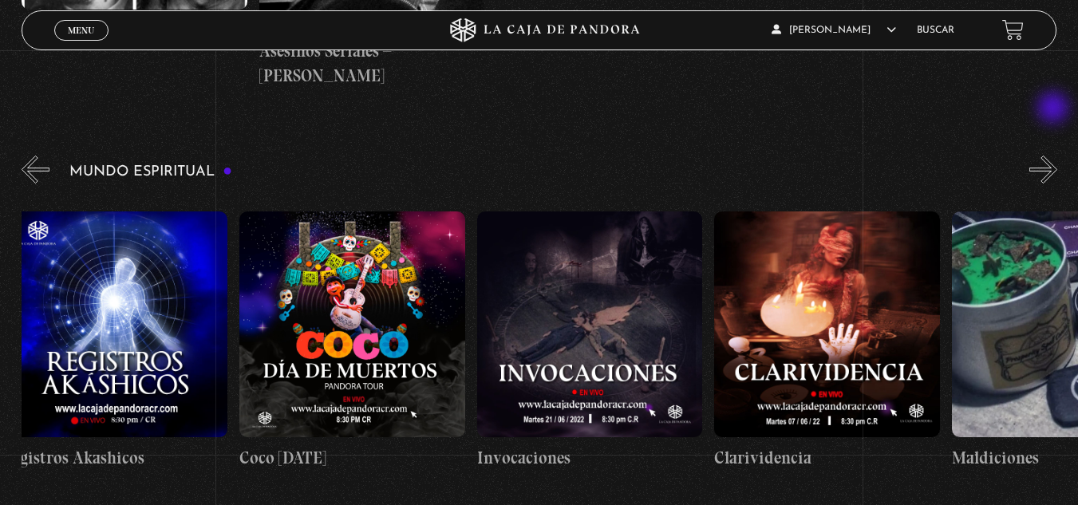
click at [1055, 156] on button "»" at bounding box center [1044, 170] width 28 height 28
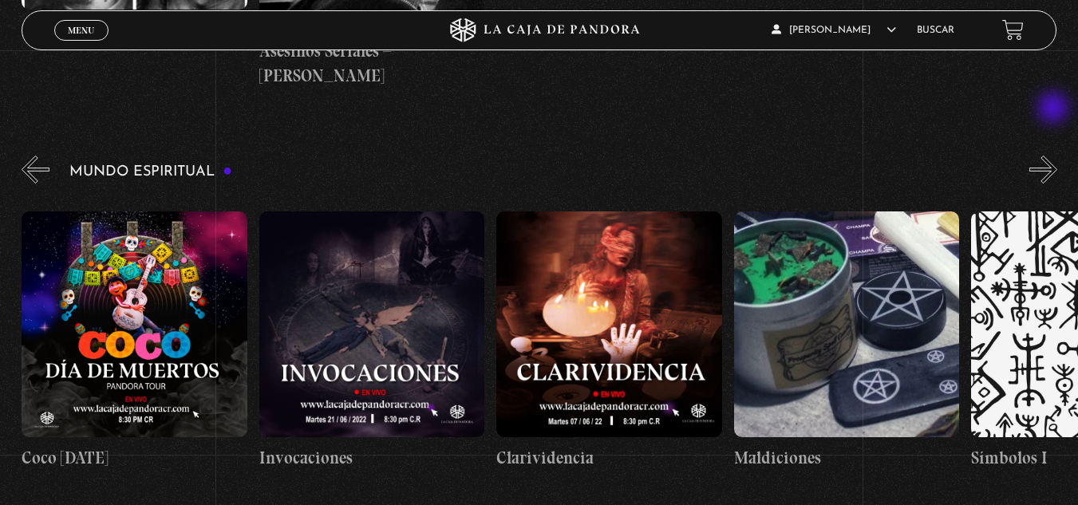
click at [1055, 156] on button "»" at bounding box center [1044, 170] width 28 height 28
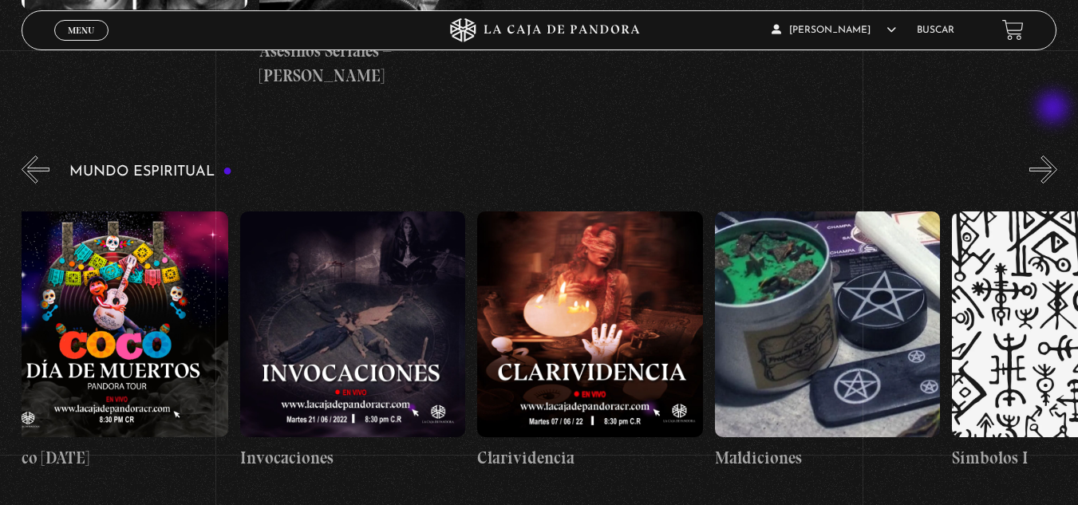
click at [1055, 156] on button "»" at bounding box center [1044, 170] width 28 height 28
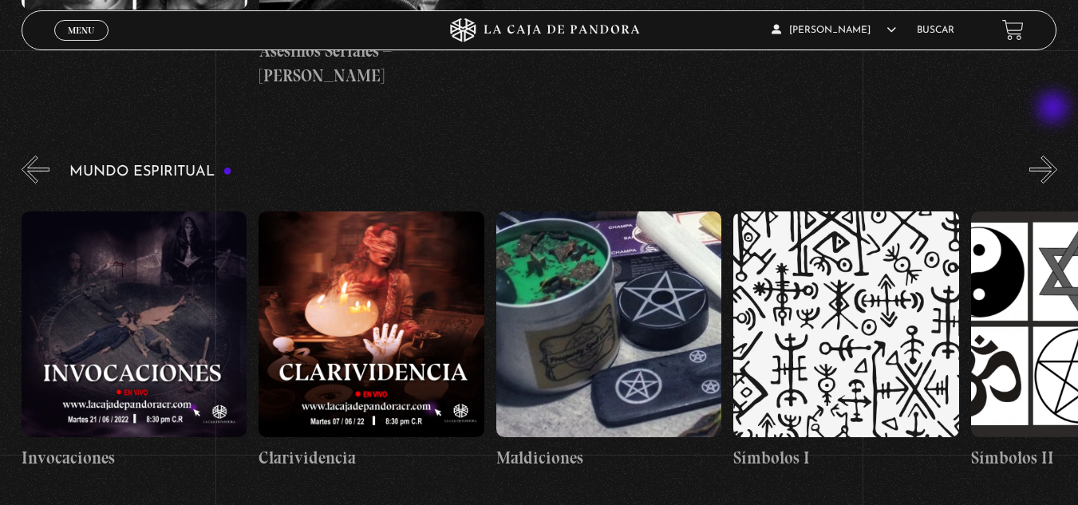
click at [1055, 156] on button "»" at bounding box center [1044, 170] width 28 height 28
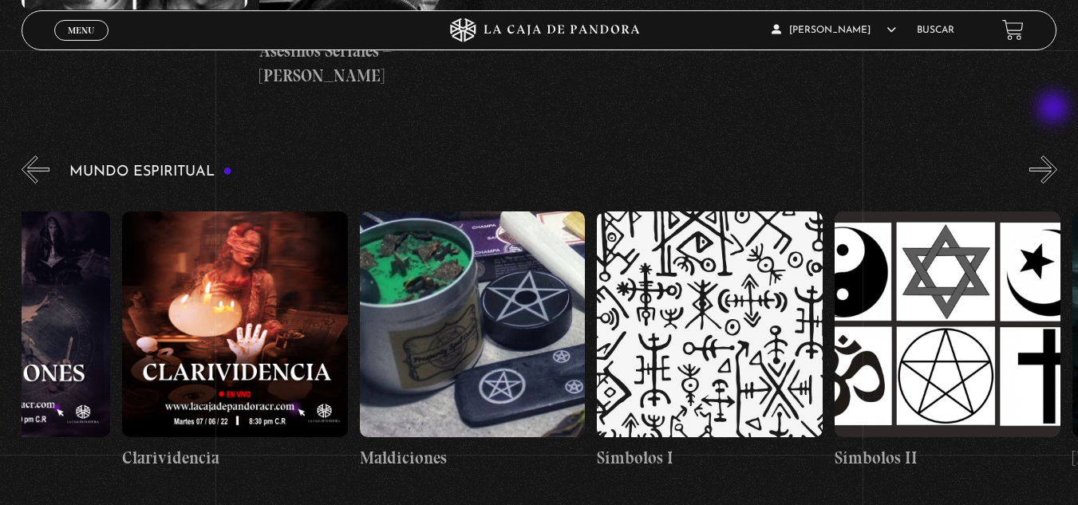
click at [1055, 156] on button "»" at bounding box center [1044, 170] width 28 height 28
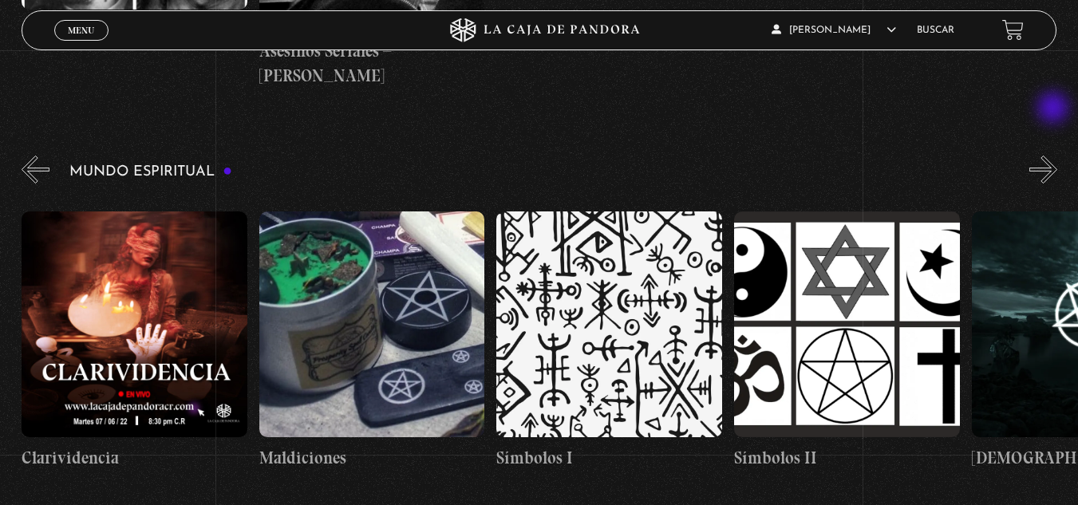
click at [1055, 156] on button "»" at bounding box center [1044, 170] width 28 height 28
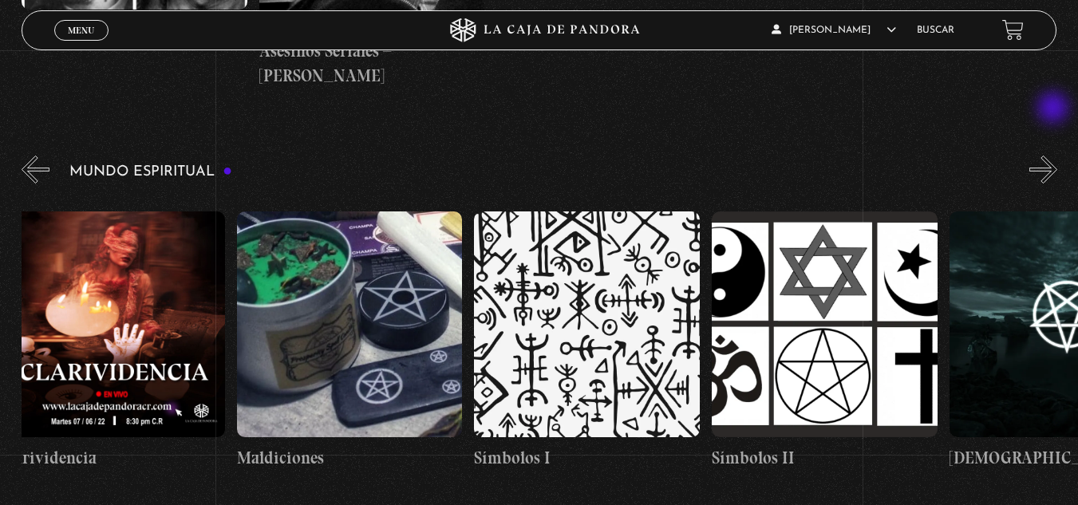
click at [1055, 156] on button "»" at bounding box center [1044, 170] width 28 height 28
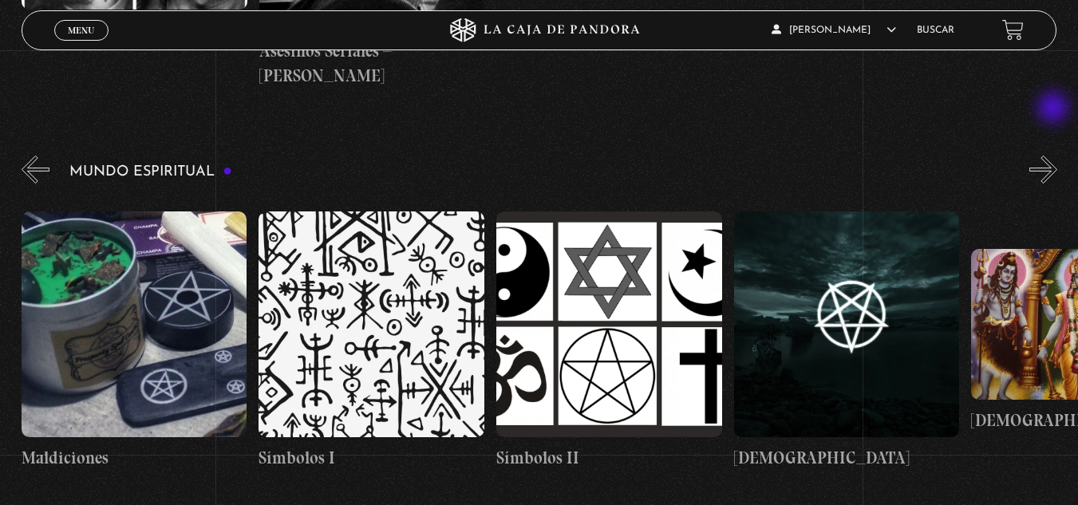
click at [1055, 156] on button "»" at bounding box center [1044, 170] width 28 height 28
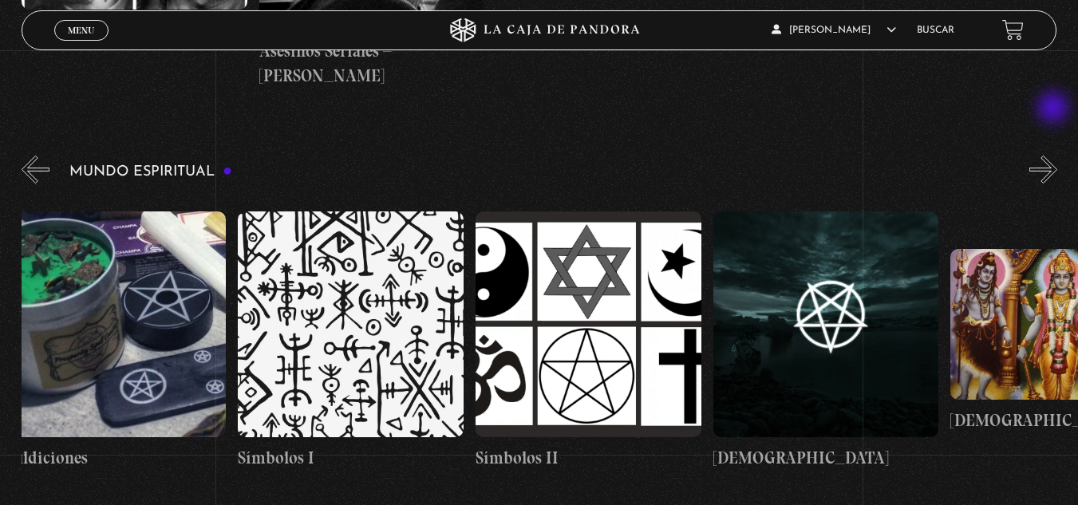
click at [1055, 156] on button "»" at bounding box center [1044, 170] width 28 height 28
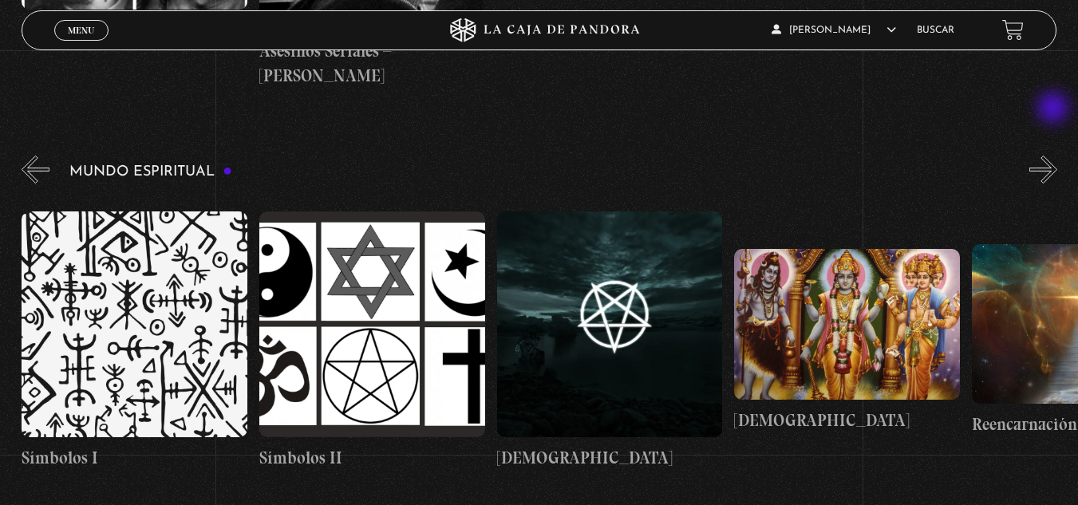
scroll to position [0, 3563]
click at [1055, 156] on button "»" at bounding box center [1044, 170] width 28 height 28
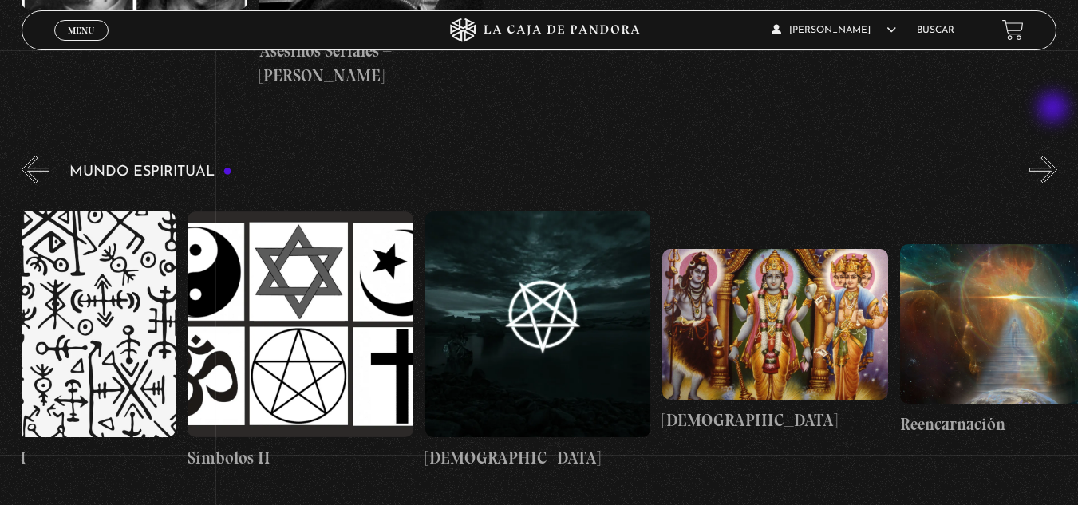
click at [1055, 156] on button "»" at bounding box center [1044, 170] width 28 height 28
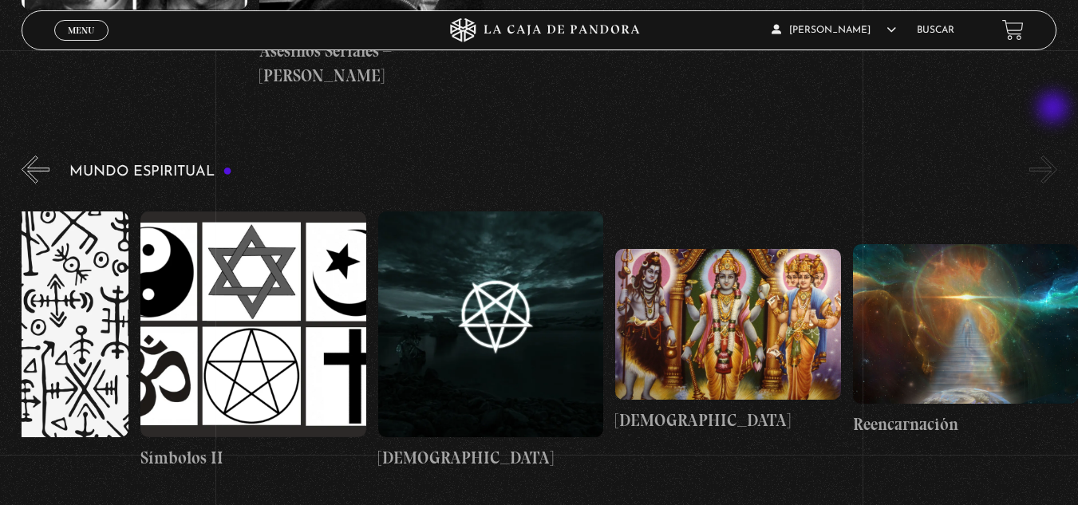
click at [1055, 156] on button "»" at bounding box center [1044, 170] width 28 height 28
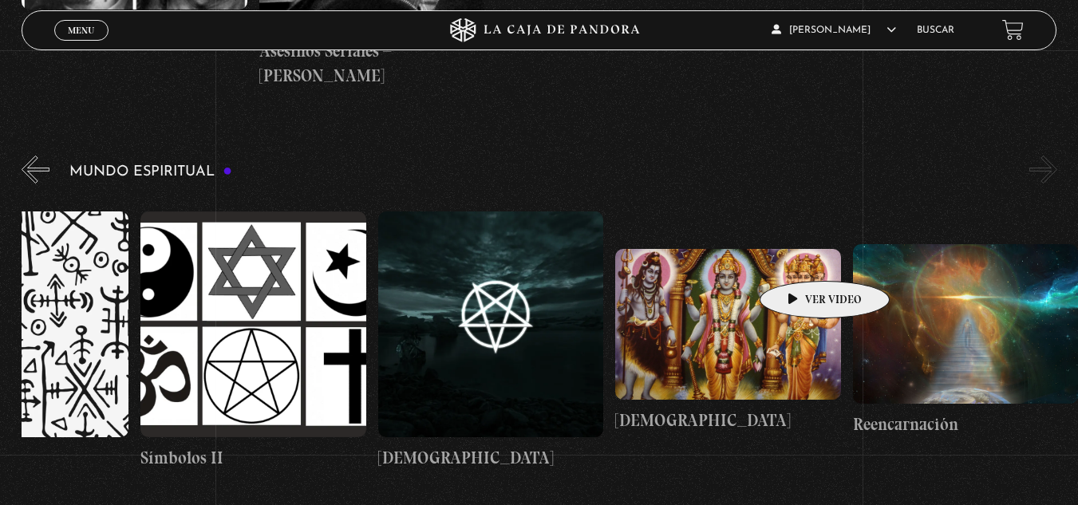
click at [793, 258] on figure at bounding box center [728, 324] width 226 height 150
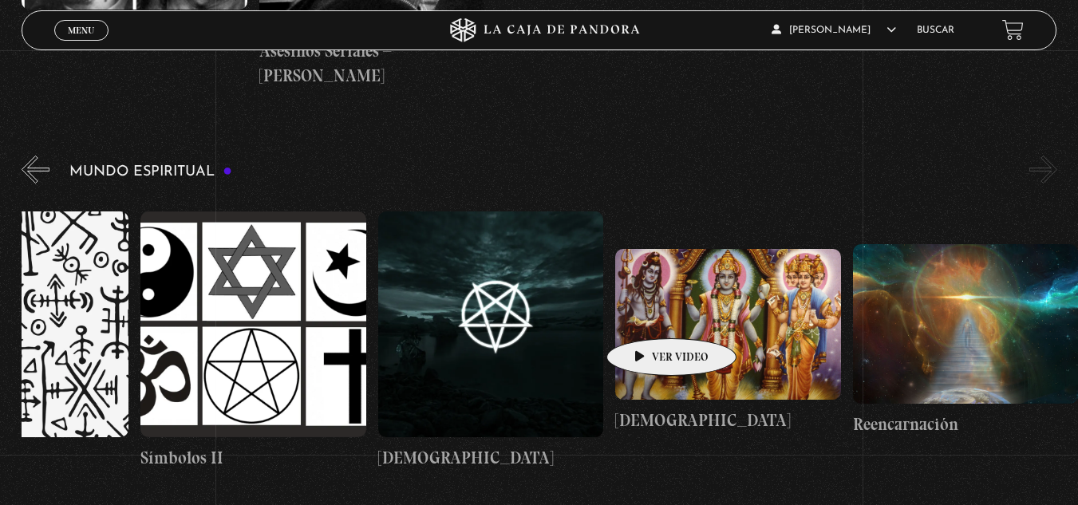
click at [704, 291] on figure at bounding box center [728, 324] width 226 height 150
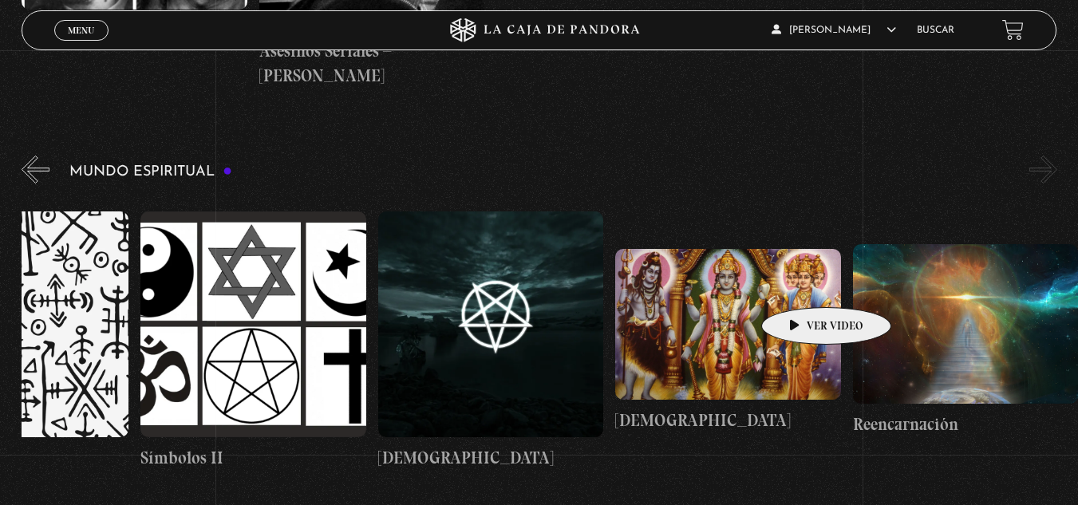
click at [801, 283] on figure at bounding box center [728, 324] width 226 height 150
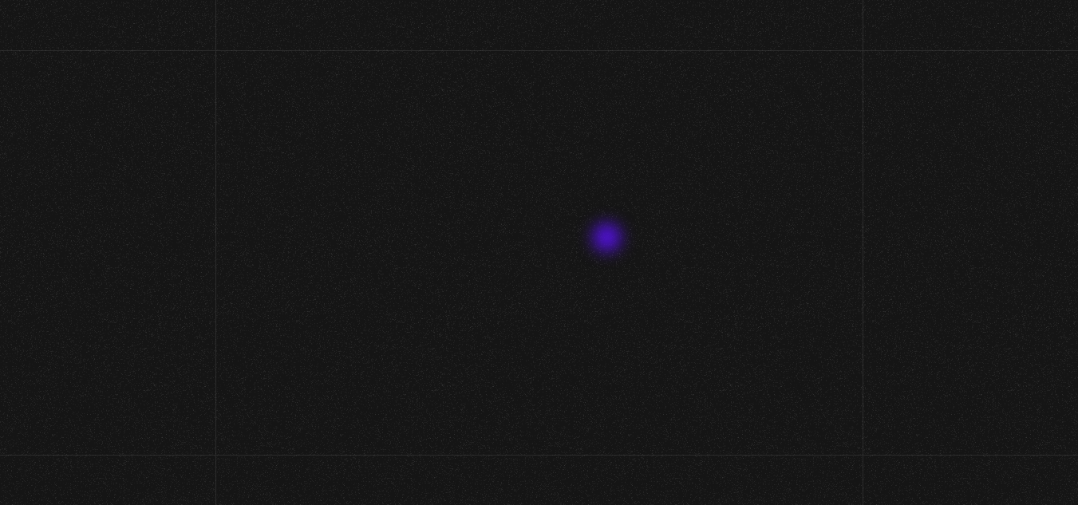
click at [546, 206] on h2 "[DEMOGRAPHIC_DATA]" at bounding box center [539, 169] width 538 height 73
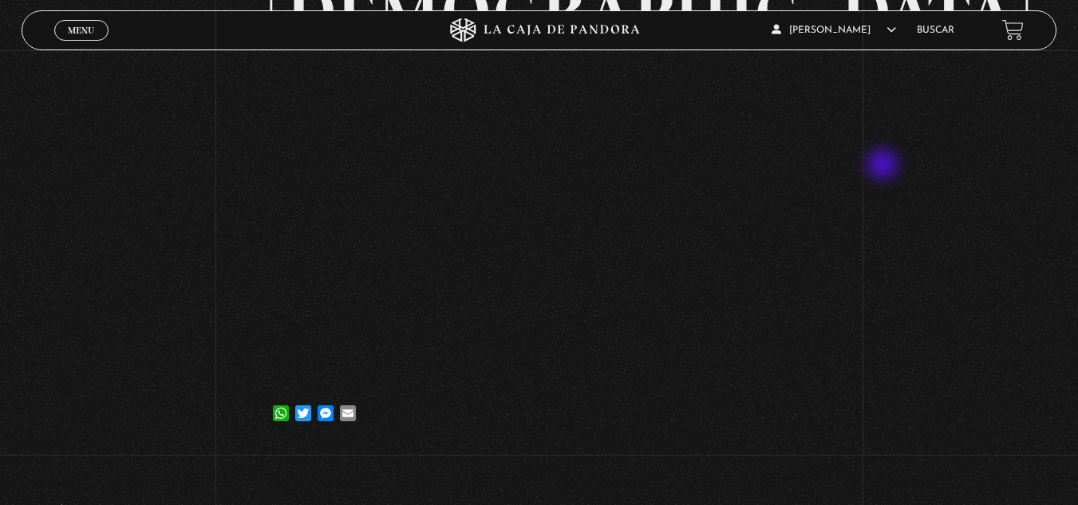
scroll to position [160, 0]
